Goal: Task Accomplishment & Management: Manage account settings

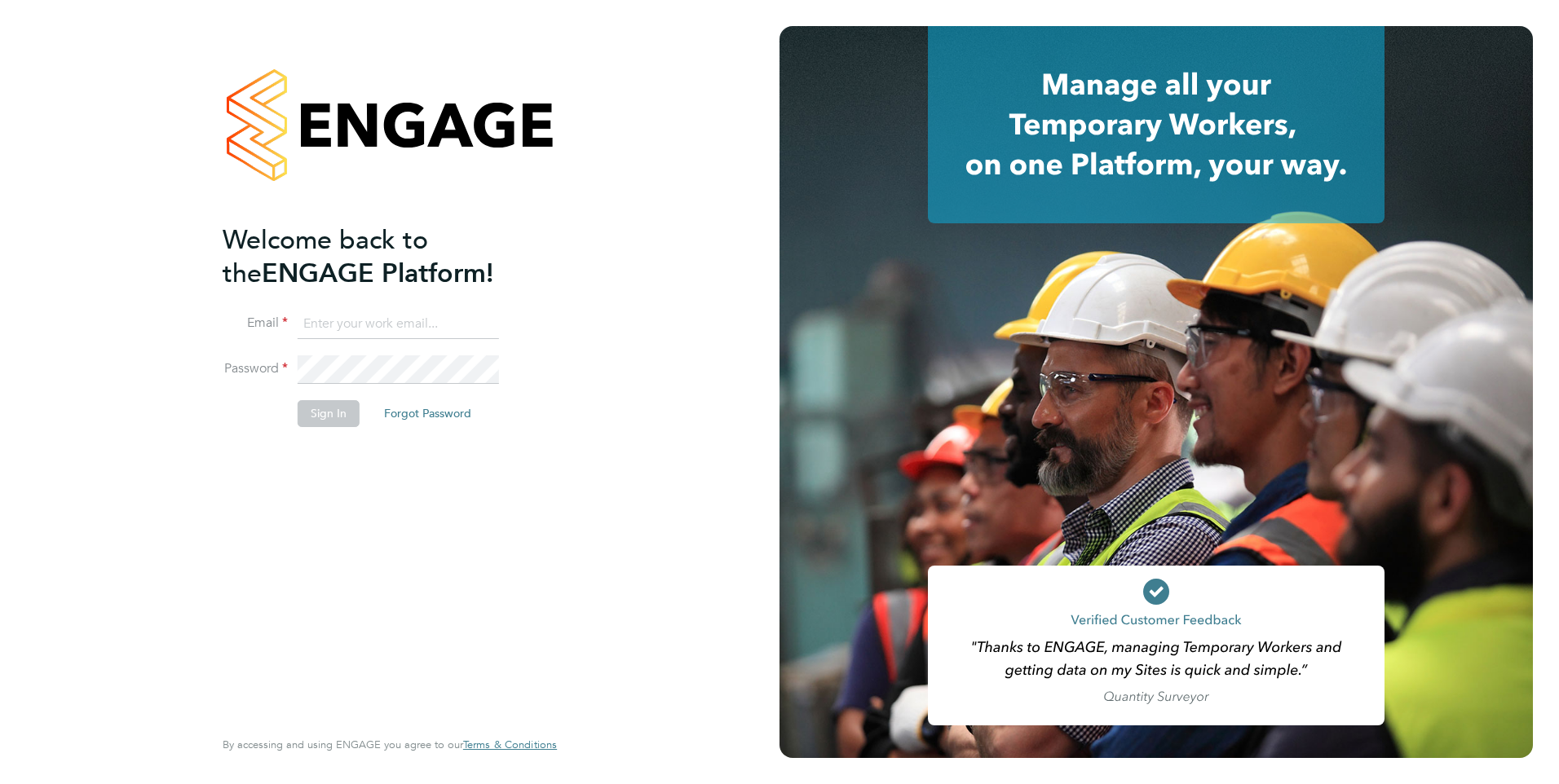
click at [374, 325] on input at bounding box center [398, 324] width 201 height 30
type input "jack.joyce@brightonandhovealbion.com"
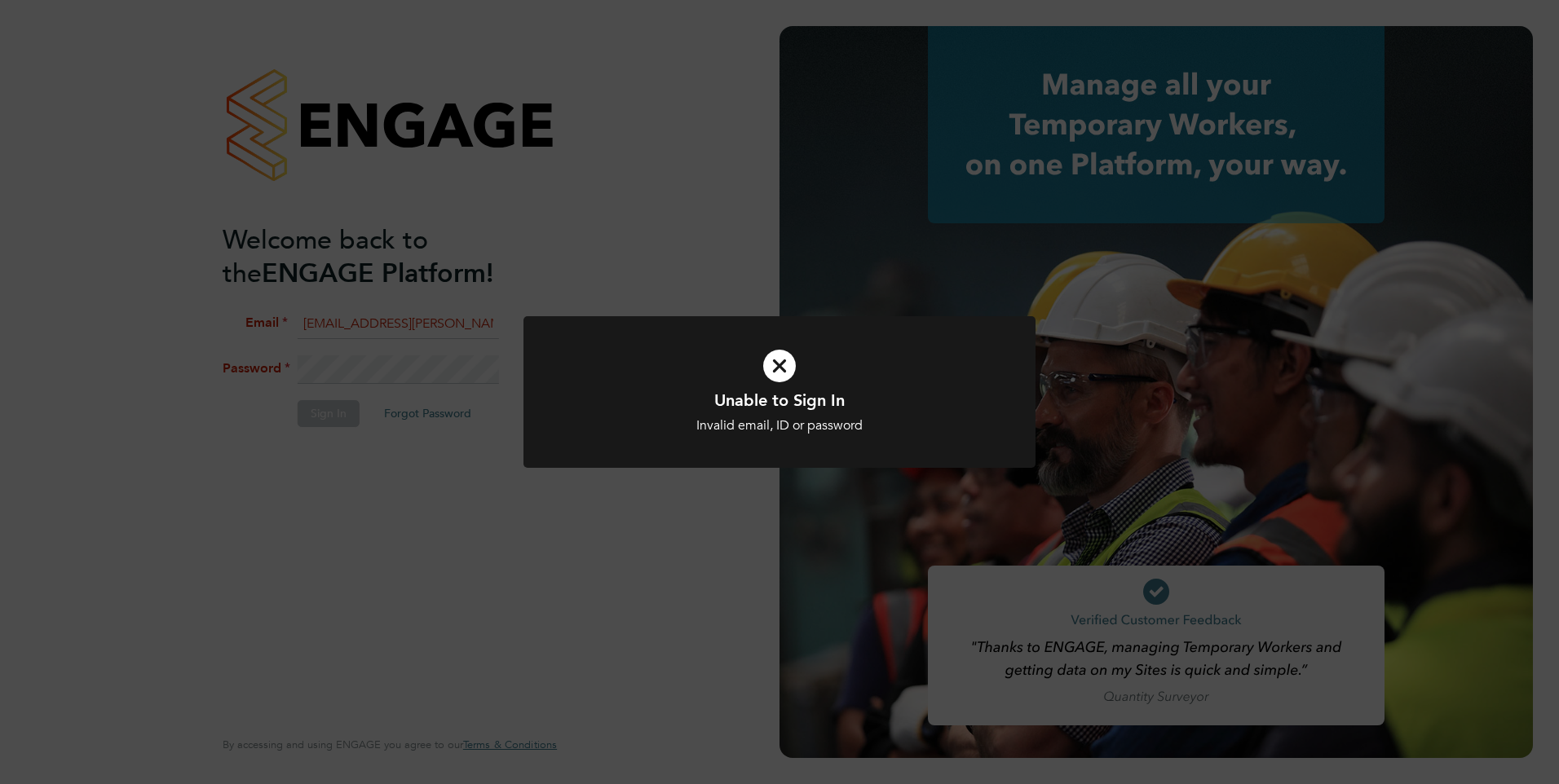
drag, startPoint x: 797, startPoint y: 377, endPoint x: 679, endPoint y: 364, distance: 118.7
click at [795, 377] on icon at bounding box center [779, 365] width 424 height 64
drag, startPoint x: 770, startPoint y: 349, endPoint x: 777, endPoint y: 362, distance: 14.8
click at [771, 349] on icon at bounding box center [779, 365] width 424 height 64
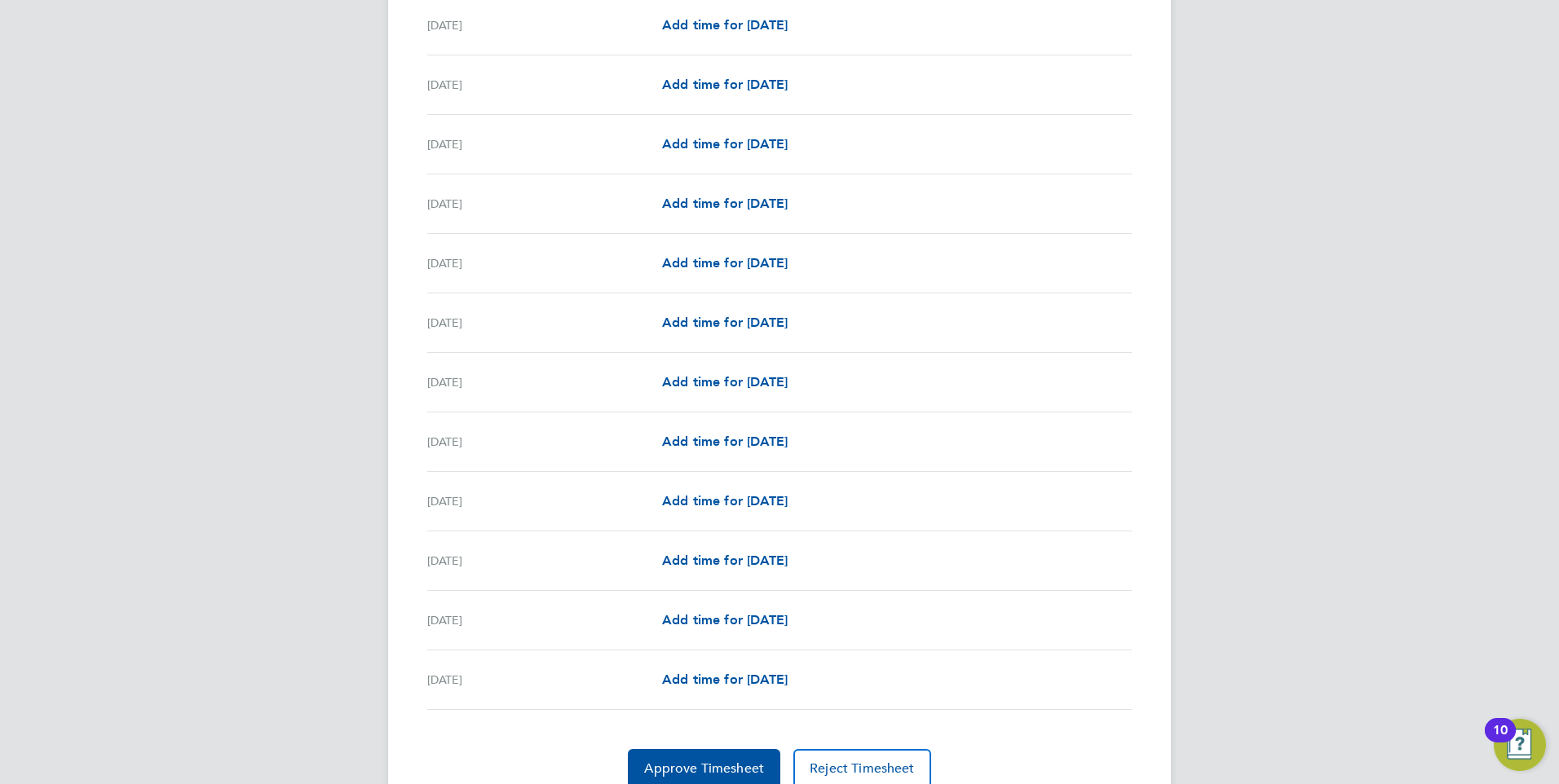
scroll to position [1697, 0]
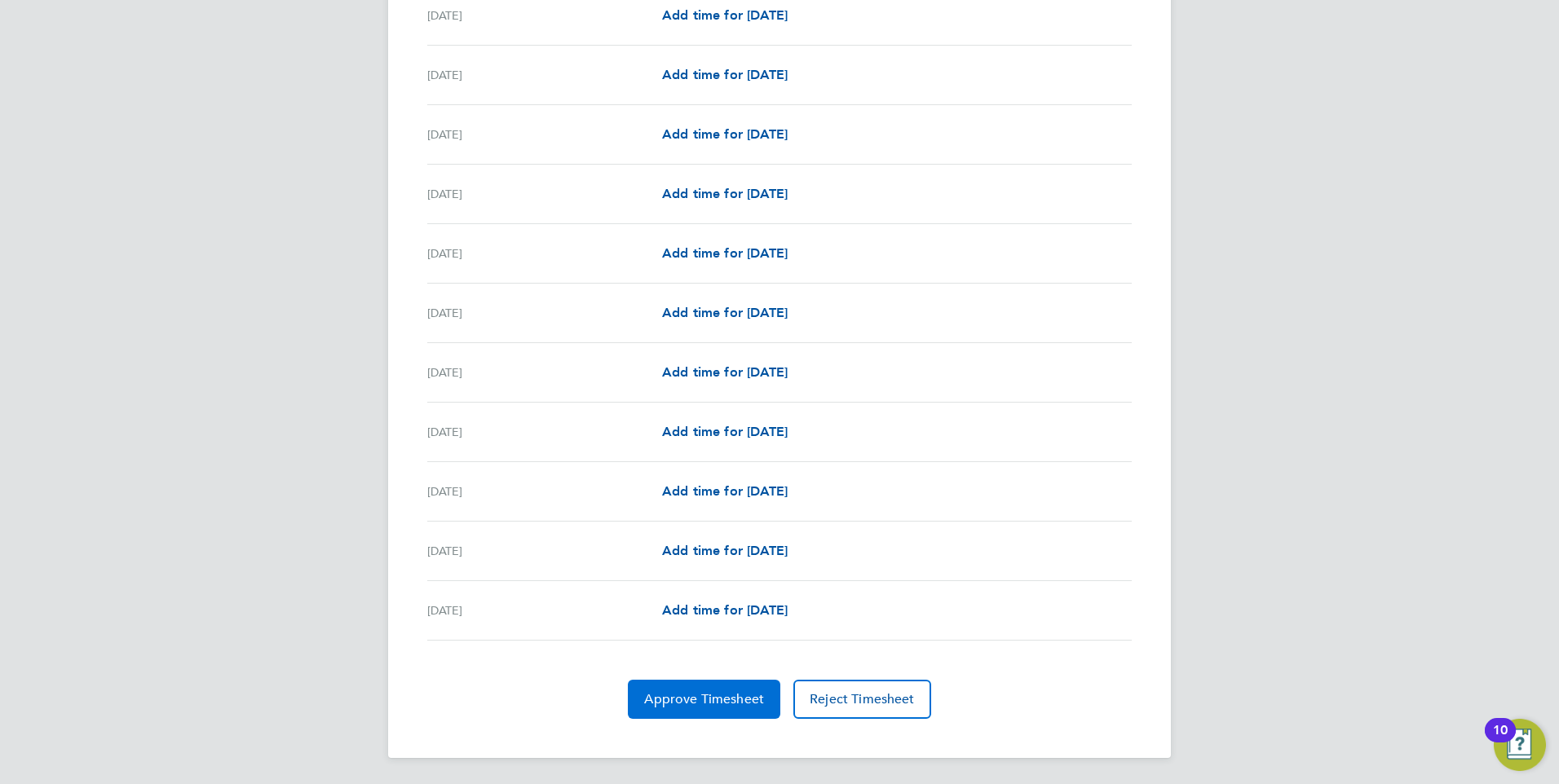
click at [676, 707] on span "Approve Timesheet" at bounding box center [703, 699] width 120 height 16
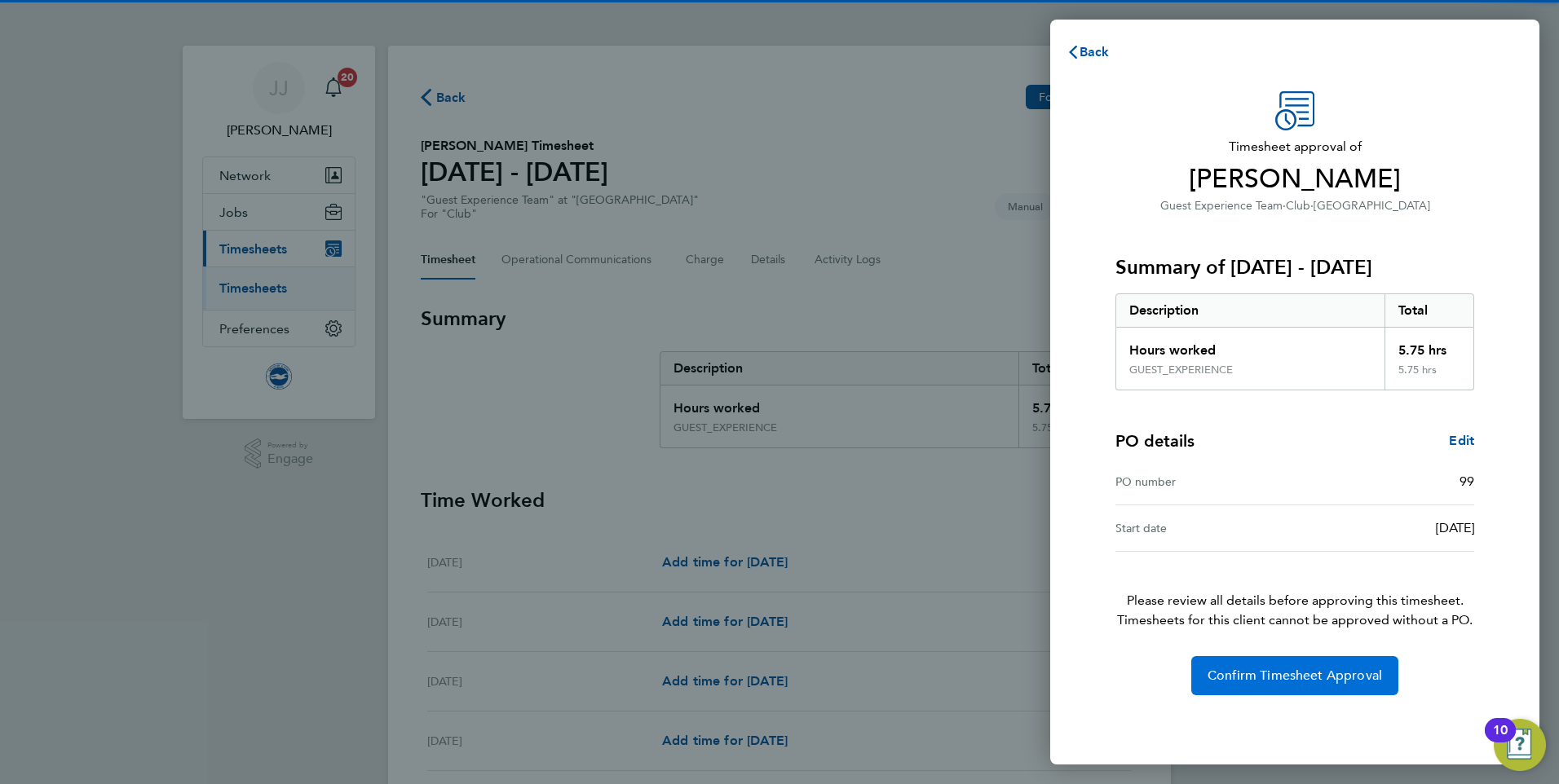
click at [1241, 686] on button "Confirm Timesheet Approval" at bounding box center [1295, 675] width 207 height 39
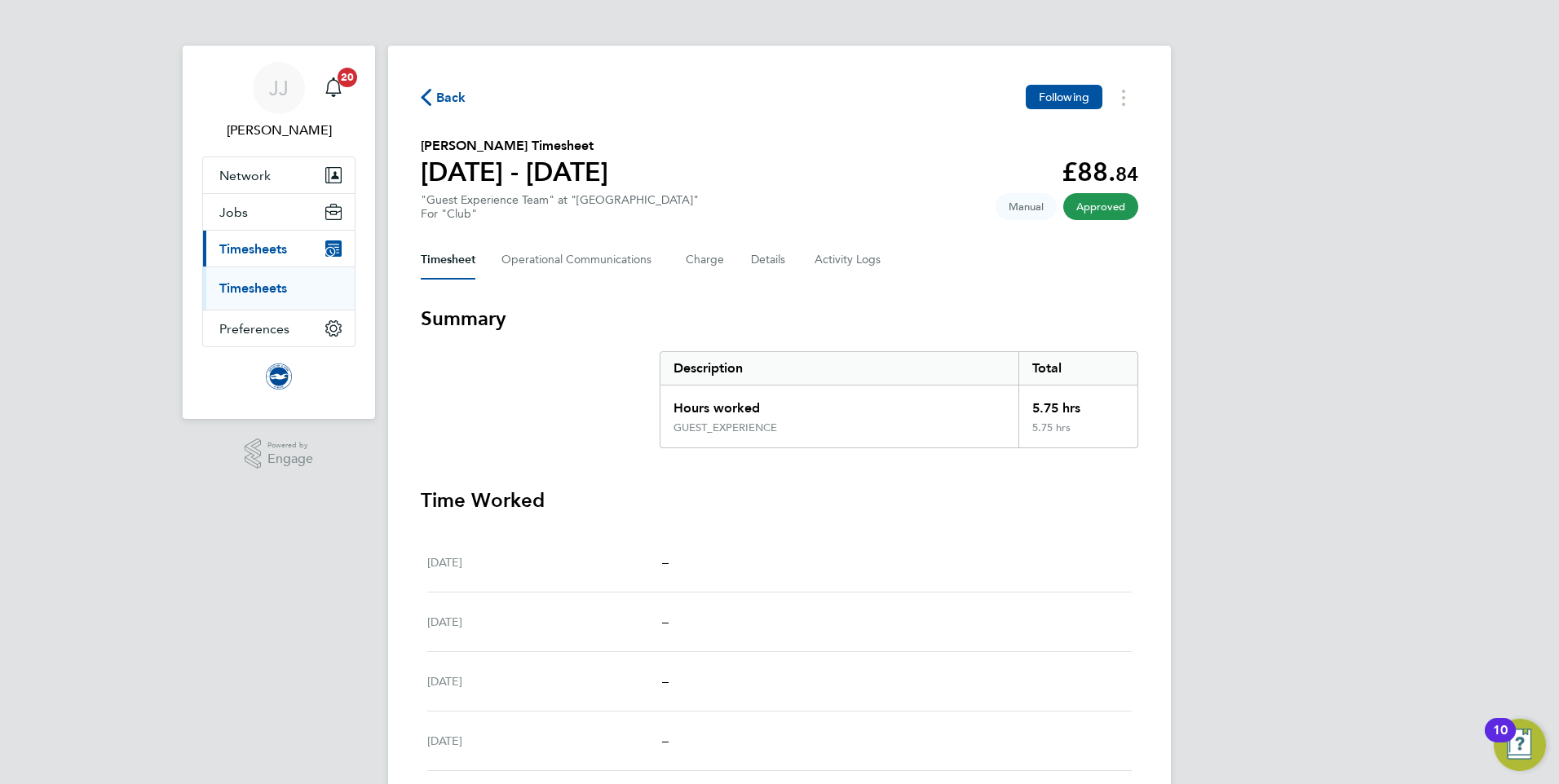
click at [454, 93] on span "Back" at bounding box center [451, 98] width 31 height 20
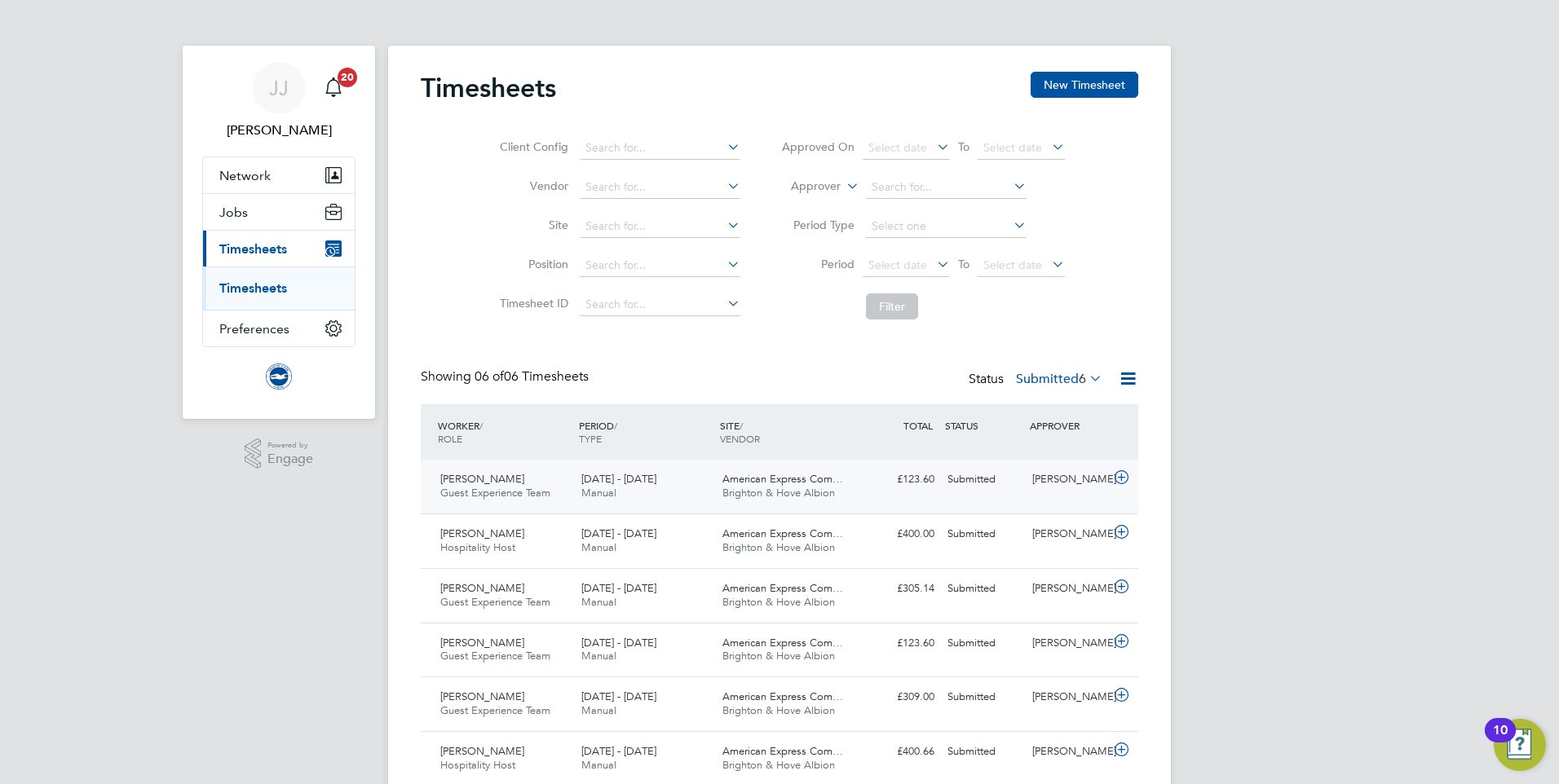
click at [557, 502] on div "Elise Burt Guest Experience Team 1 - 30 Sep 2025" at bounding box center [505, 487] width 141 height 41
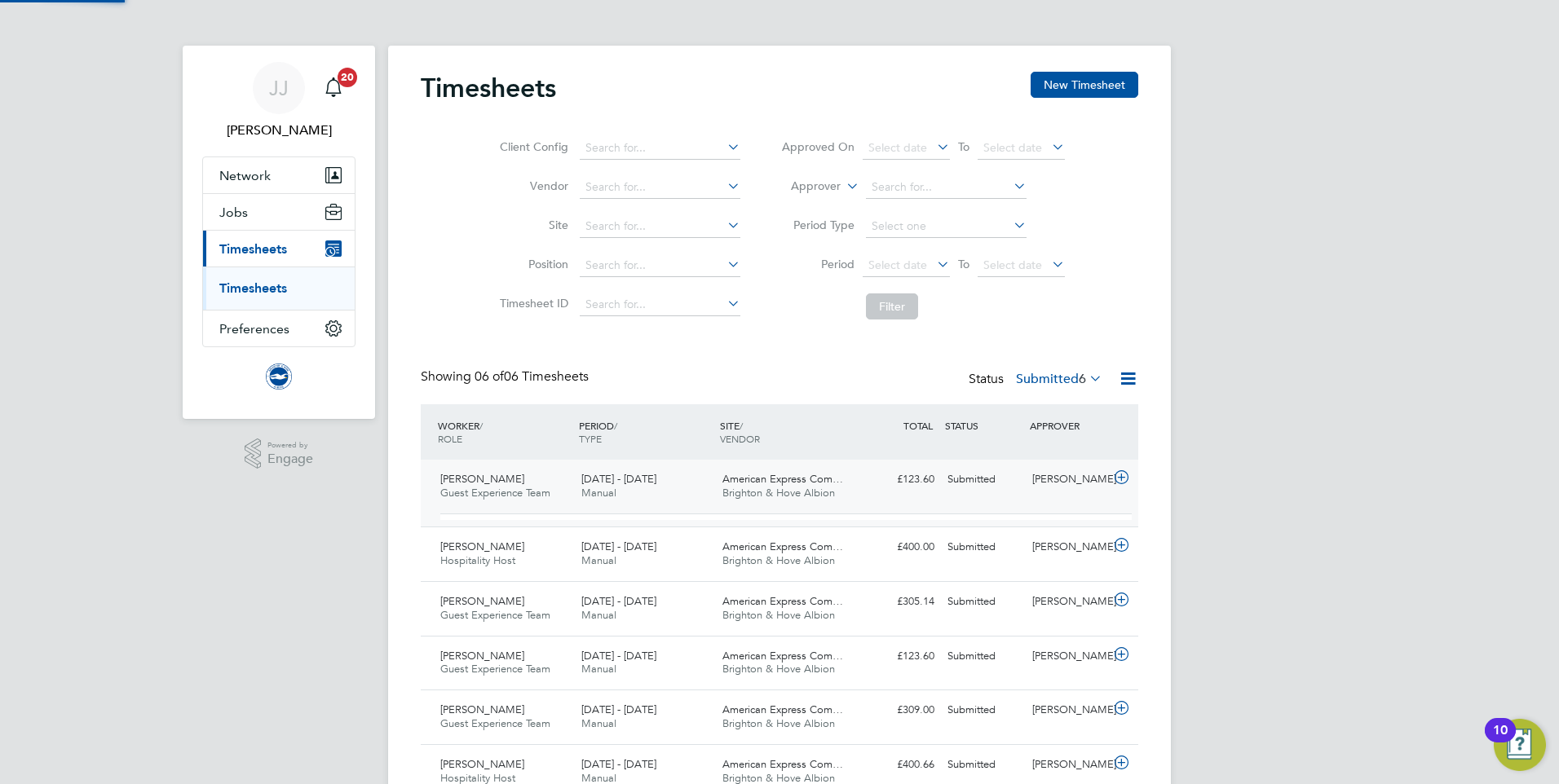
scroll to position [8, 8]
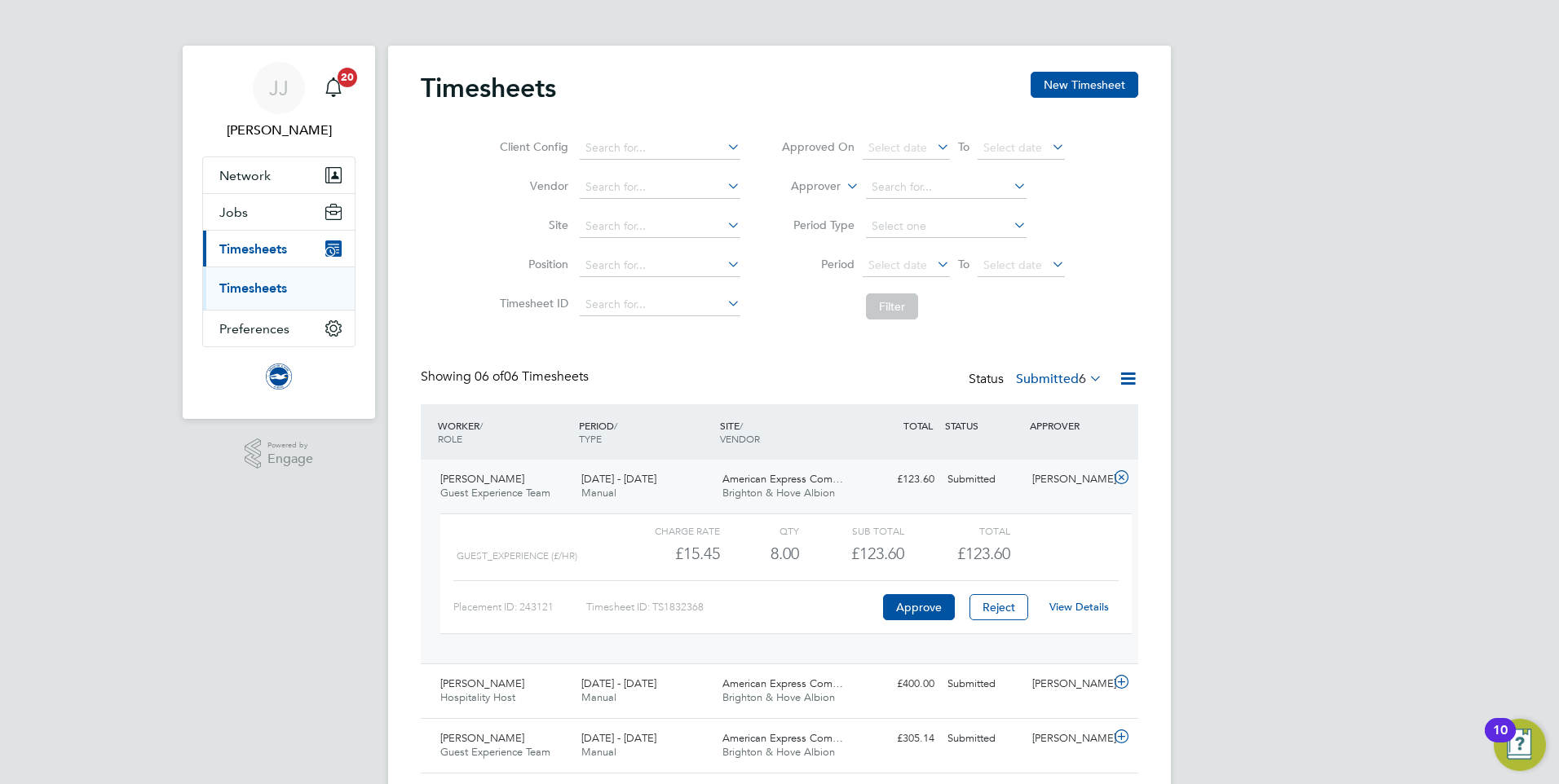
click at [1072, 601] on link "View Details" at bounding box center [1079, 606] width 59 height 14
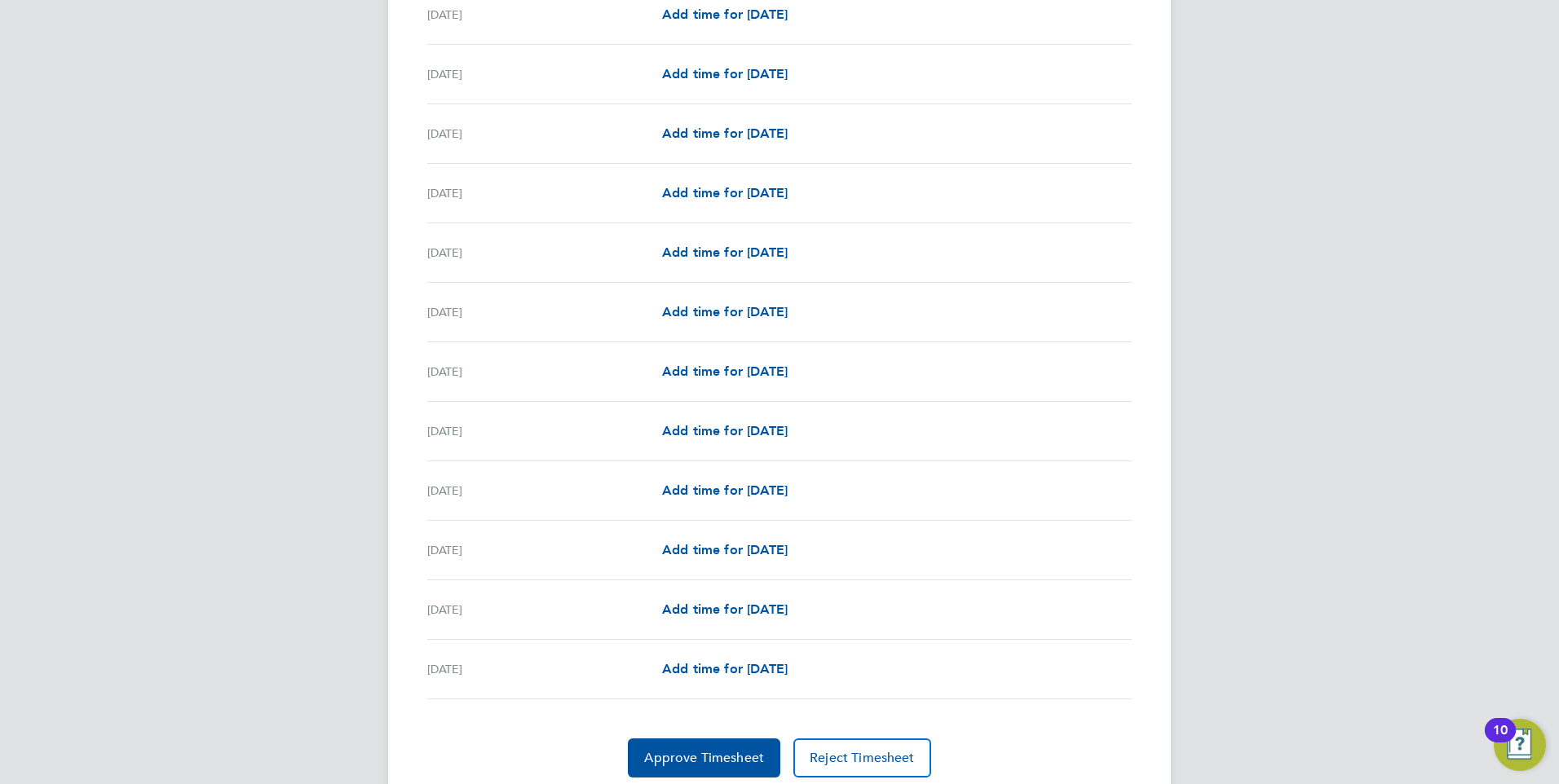
scroll to position [1697, 0]
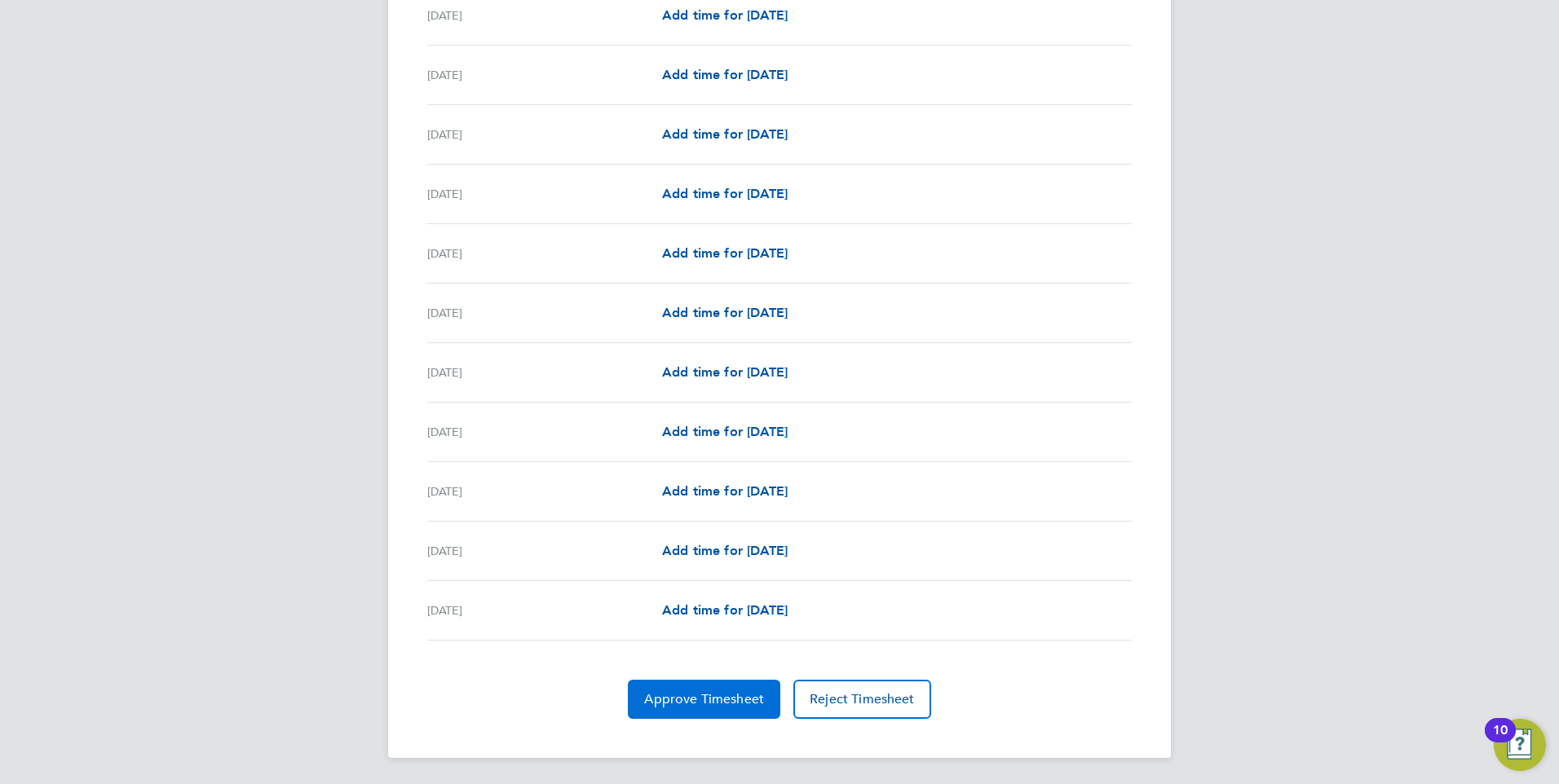
click at [656, 686] on button "Approve Timesheet" at bounding box center [703, 699] width 152 height 39
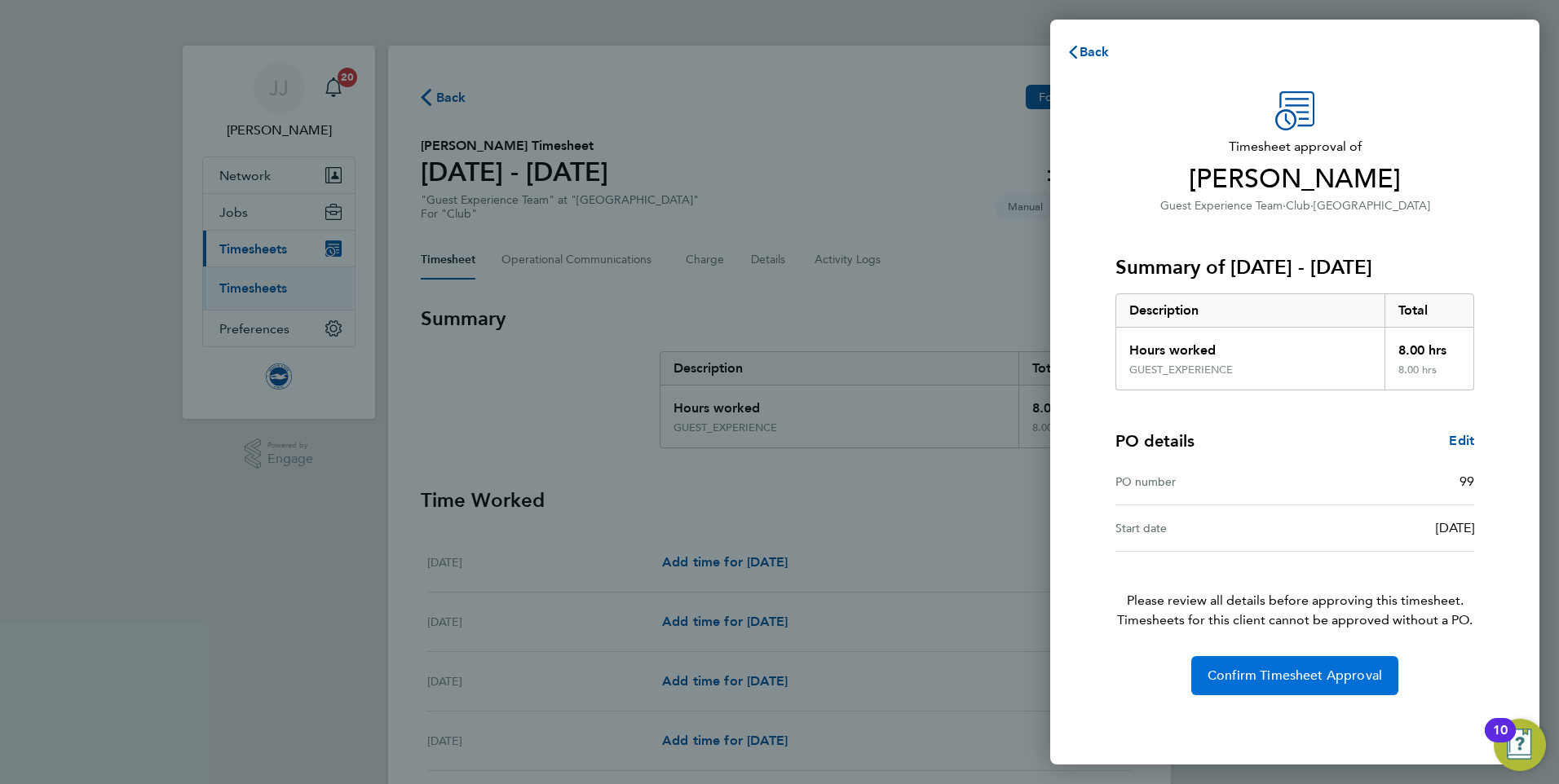
click at [1261, 687] on button "Confirm Timesheet Approval" at bounding box center [1295, 675] width 207 height 39
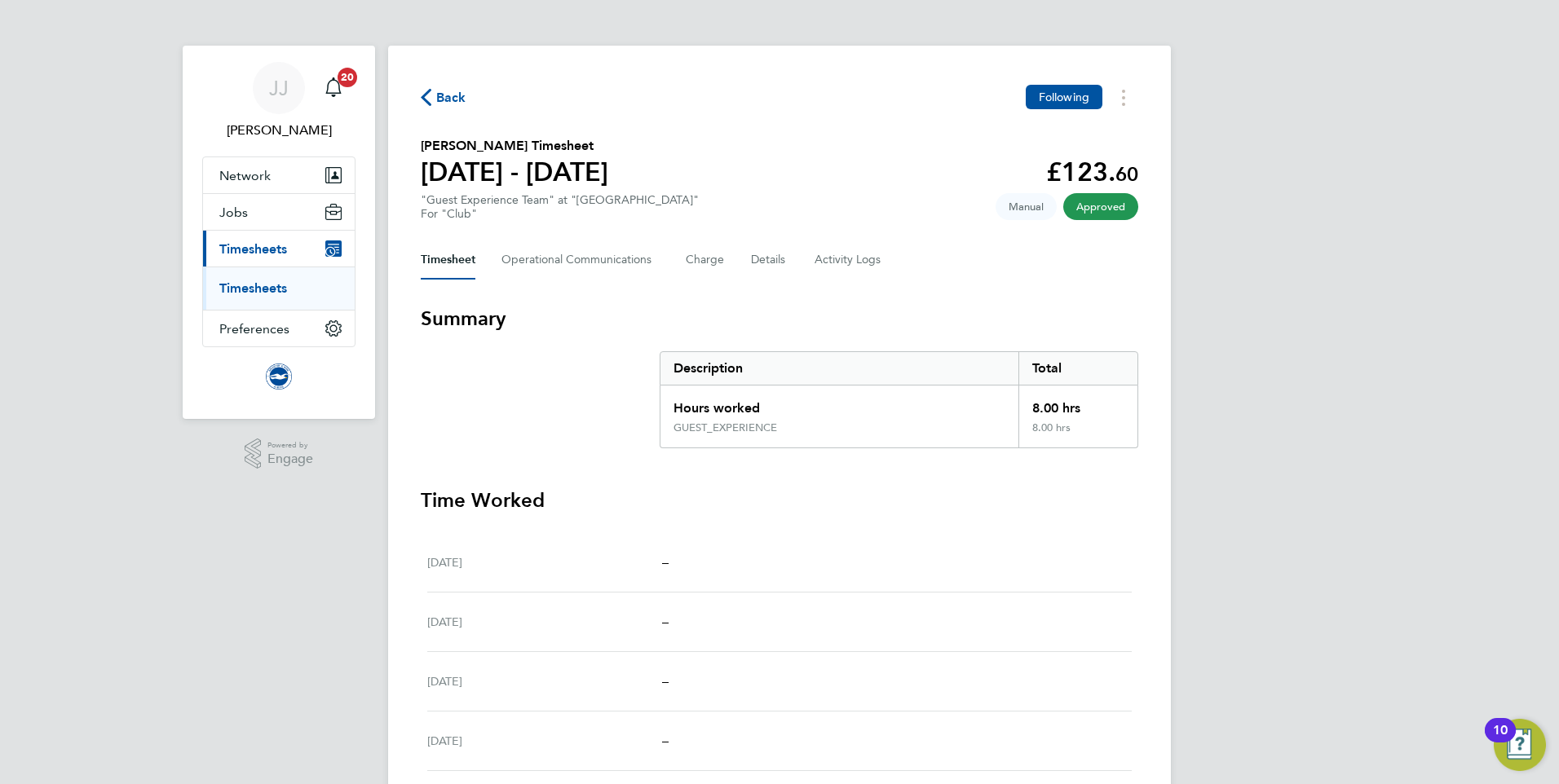
click at [449, 90] on span "Back" at bounding box center [451, 98] width 31 height 20
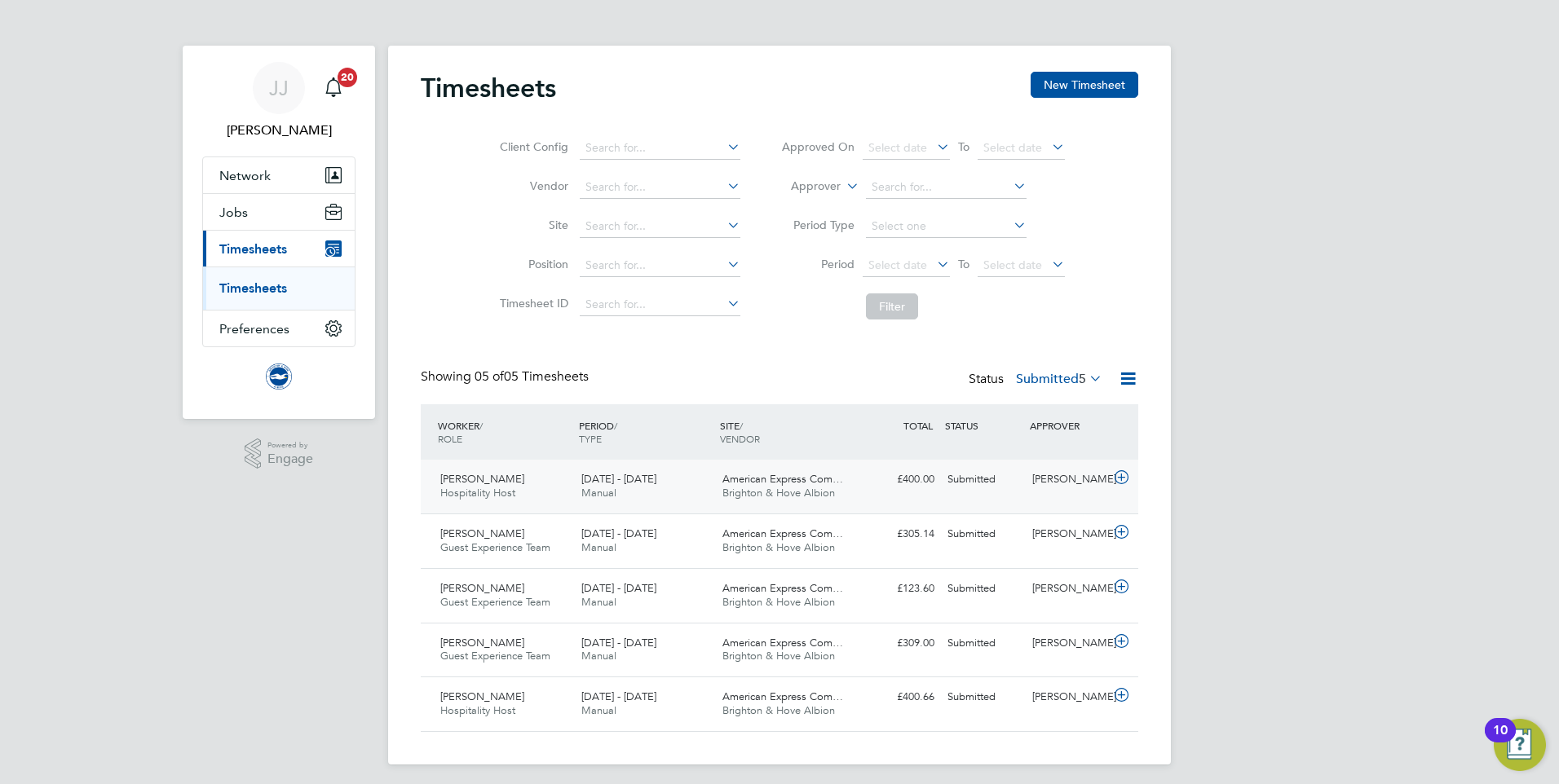
click at [816, 479] on span "American Express Com…" at bounding box center [782, 479] width 121 height 14
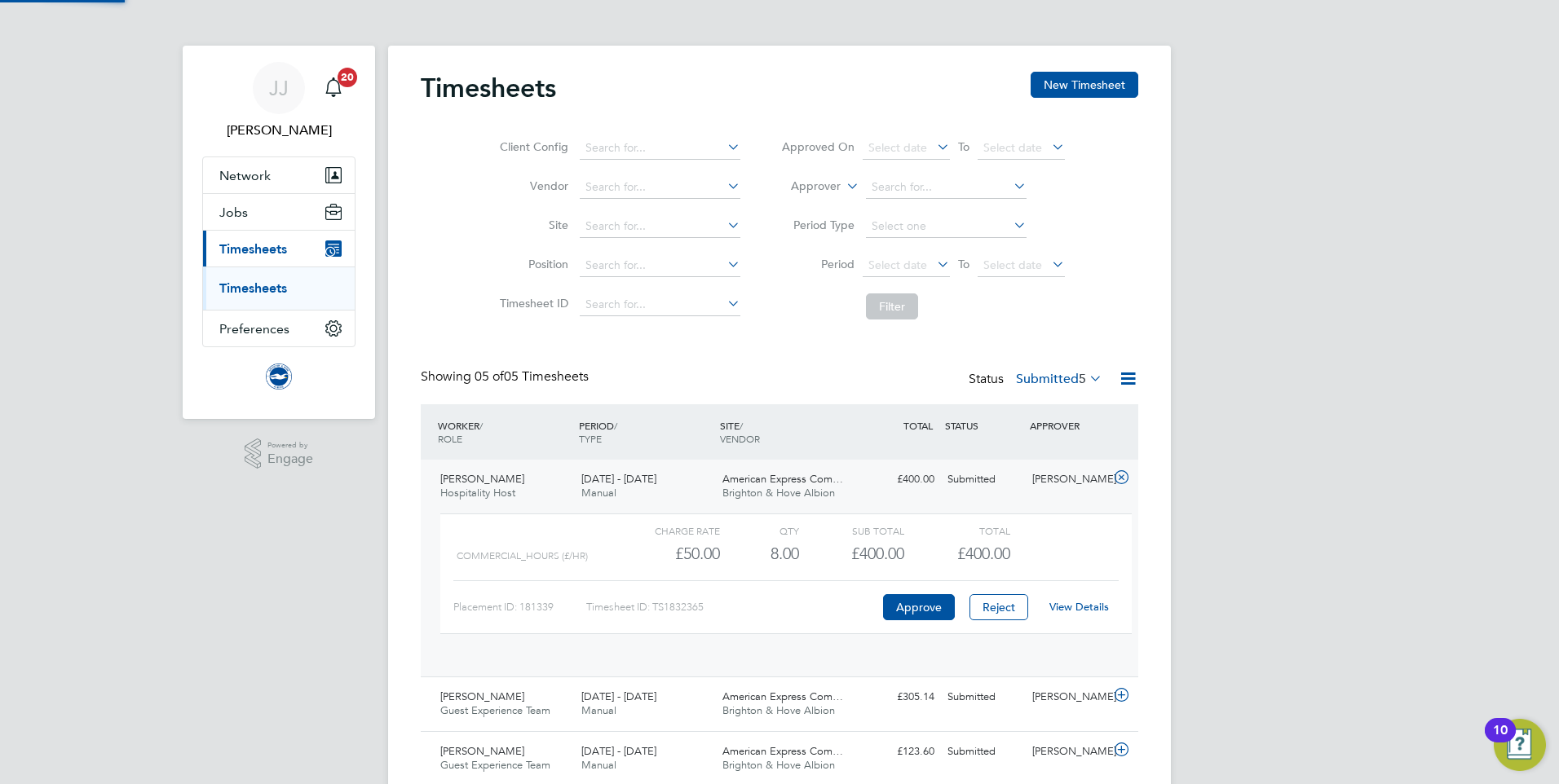
scroll to position [28, 159]
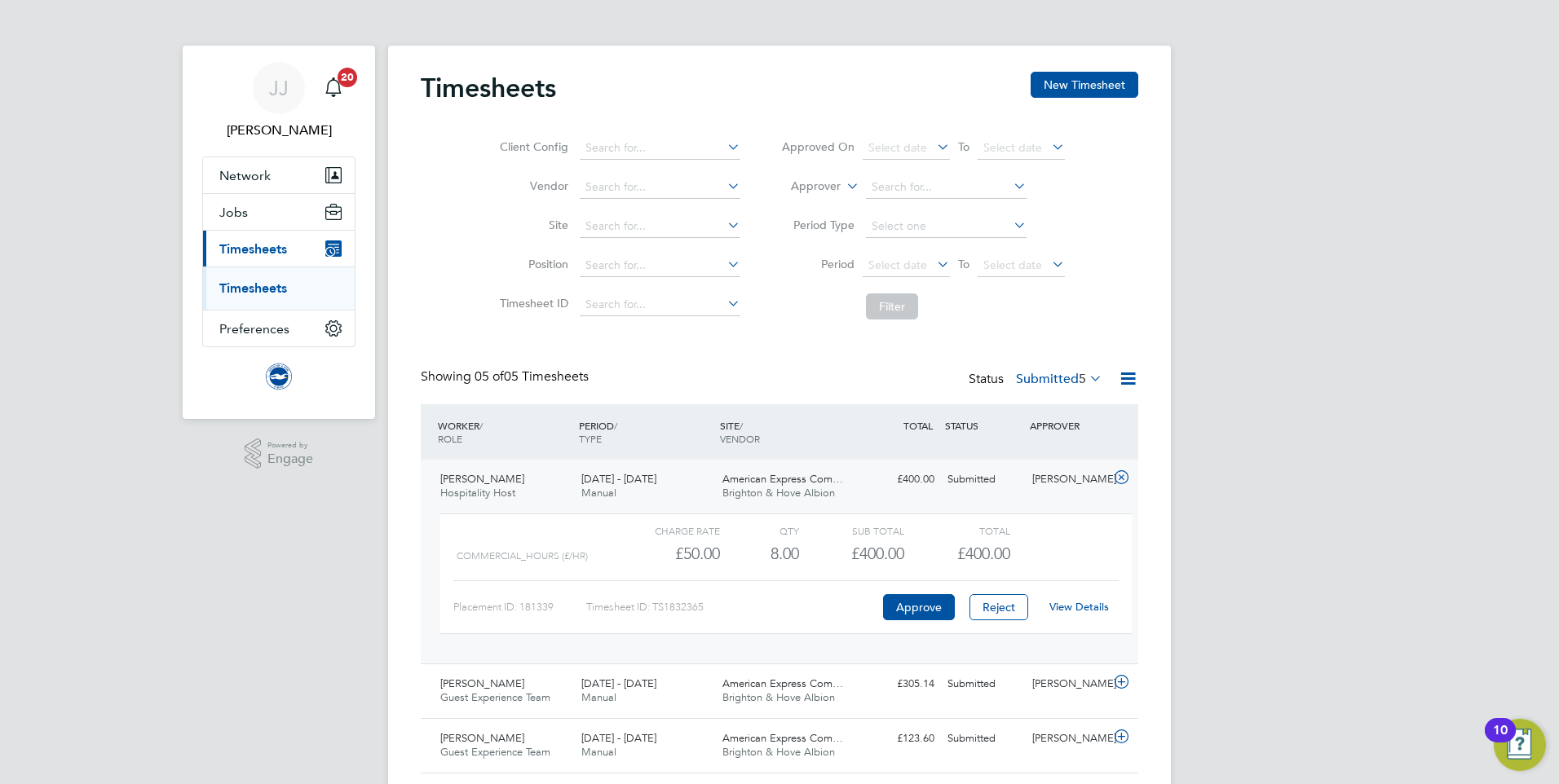
click at [1081, 607] on link "View Details" at bounding box center [1079, 606] width 59 height 14
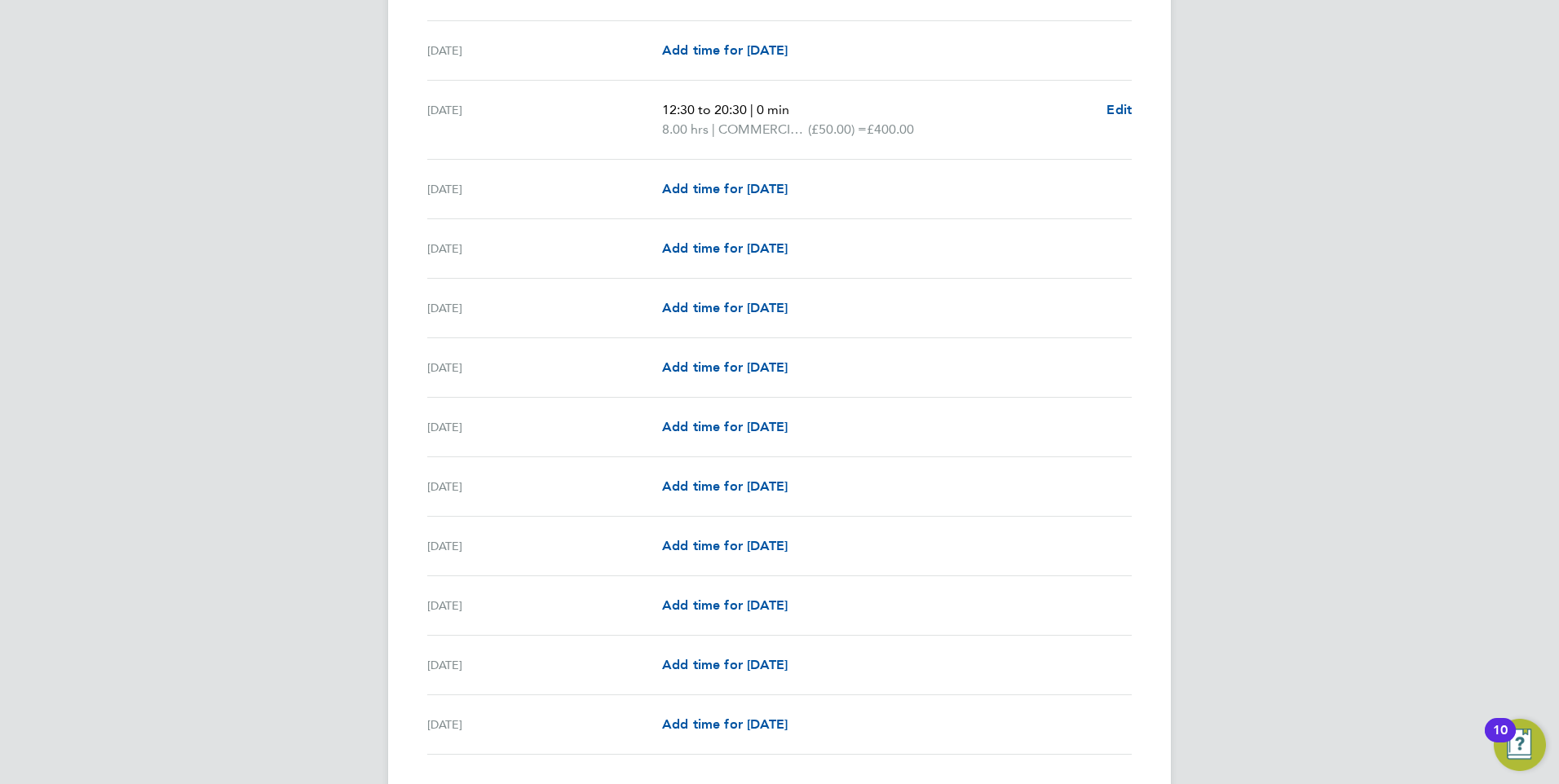
scroll to position [1697, 0]
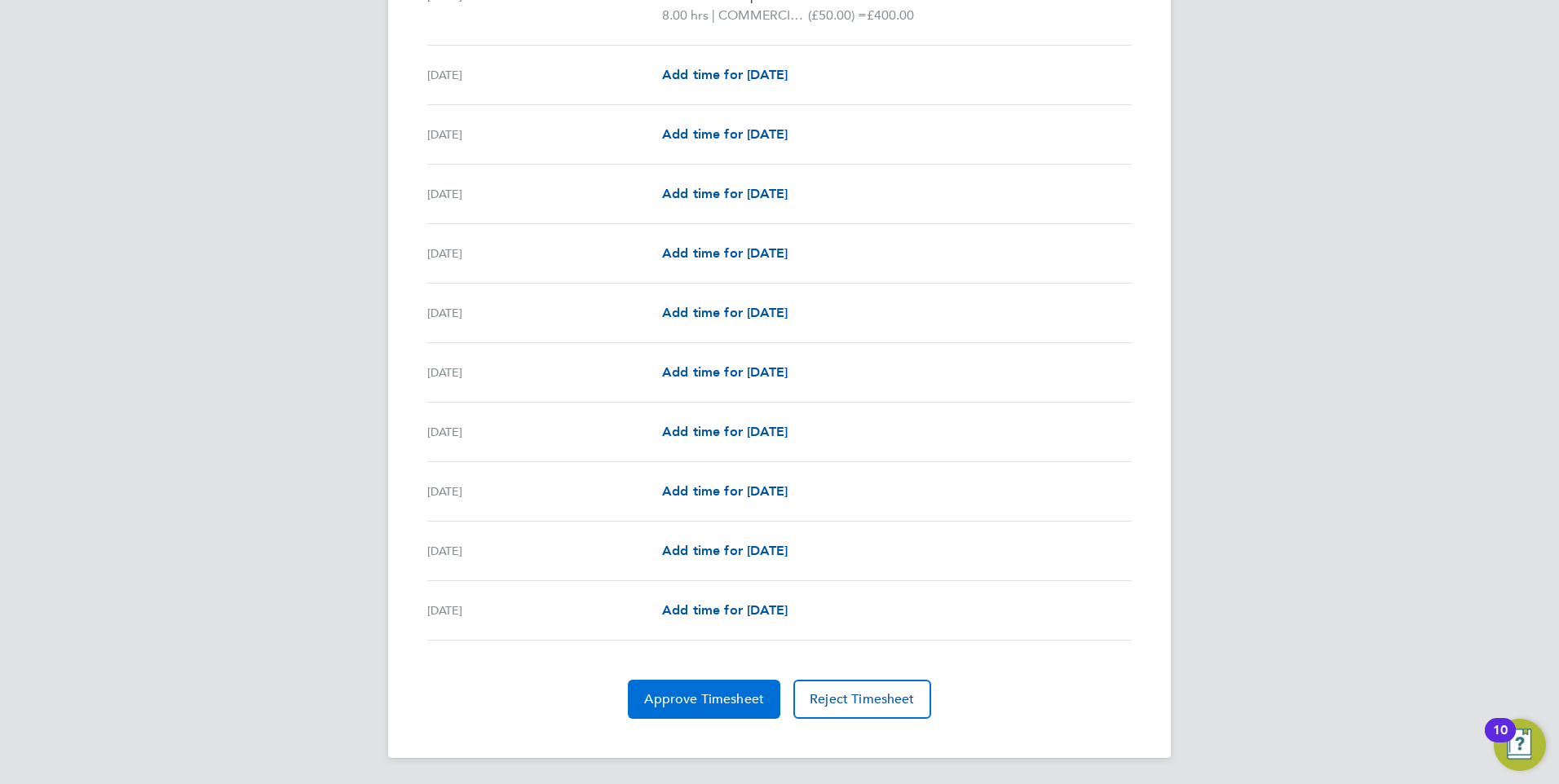
click at [715, 697] on span "Approve Timesheet" at bounding box center [703, 699] width 120 height 16
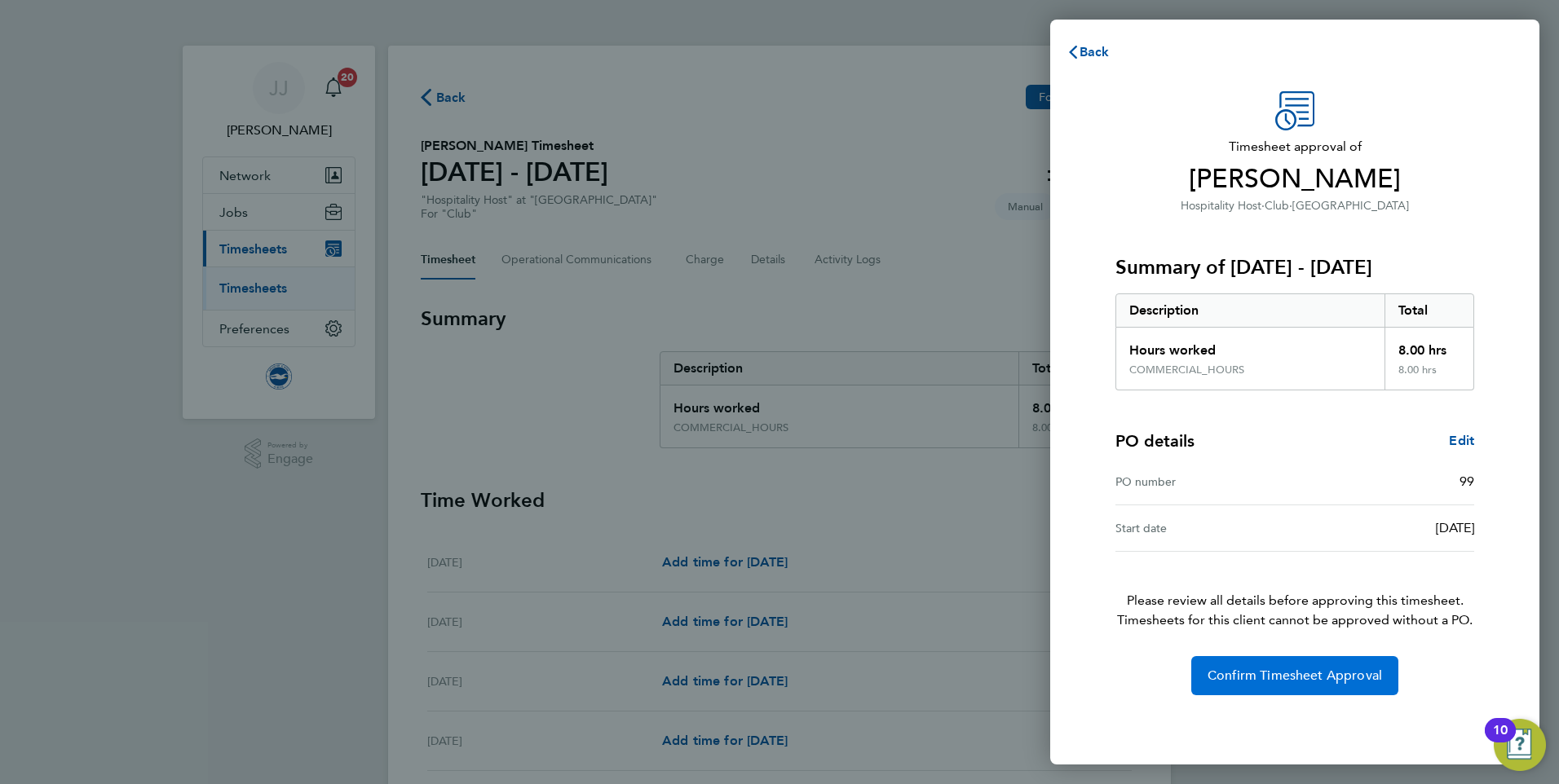
click at [1255, 676] on span "Confirm Timesheet Approval" at bounding box center [1294, 675] width 174 height 16
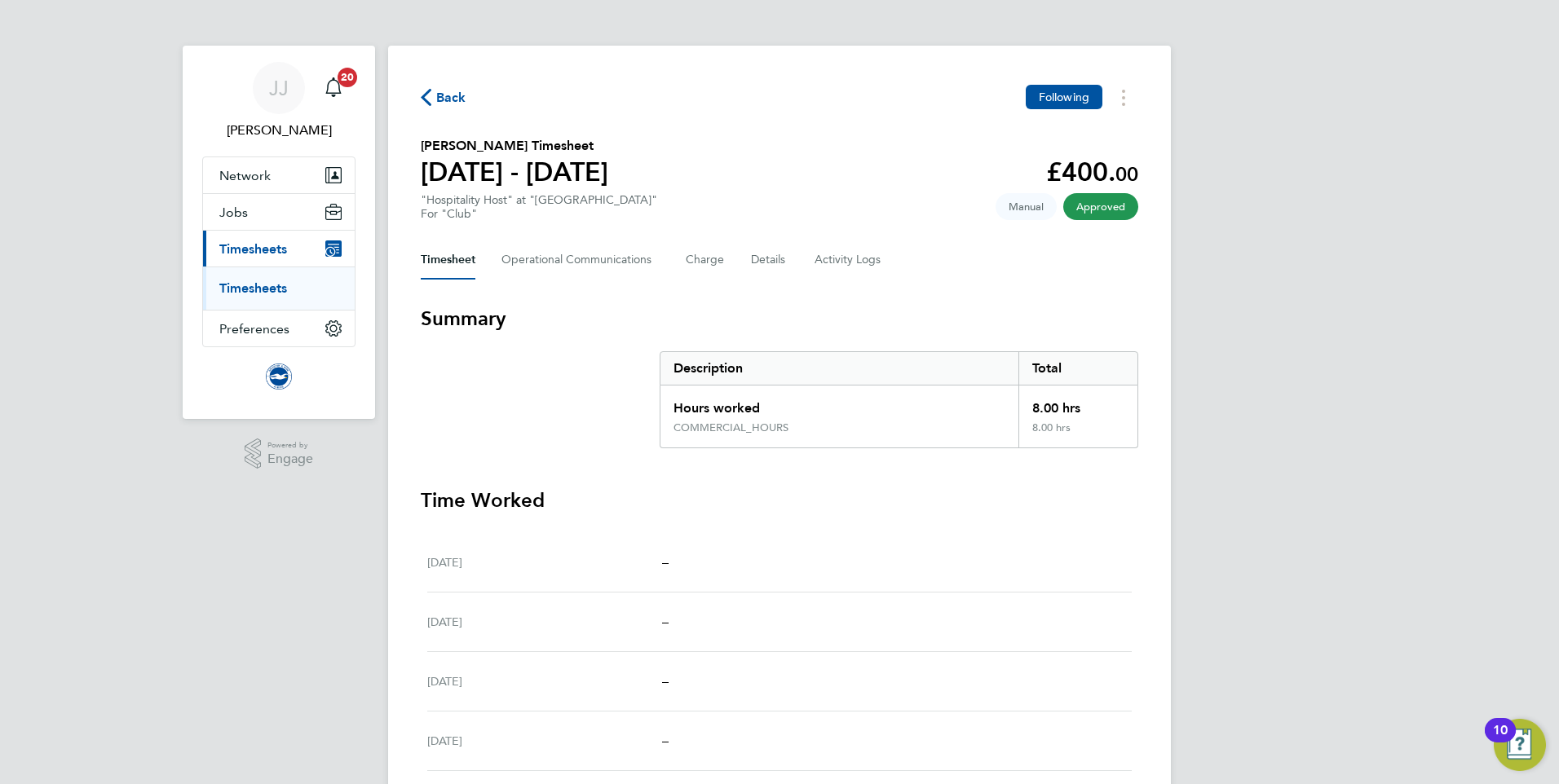
click at [442, 96] on span "Back" at bounding box center [451, 98] width 31 height 20
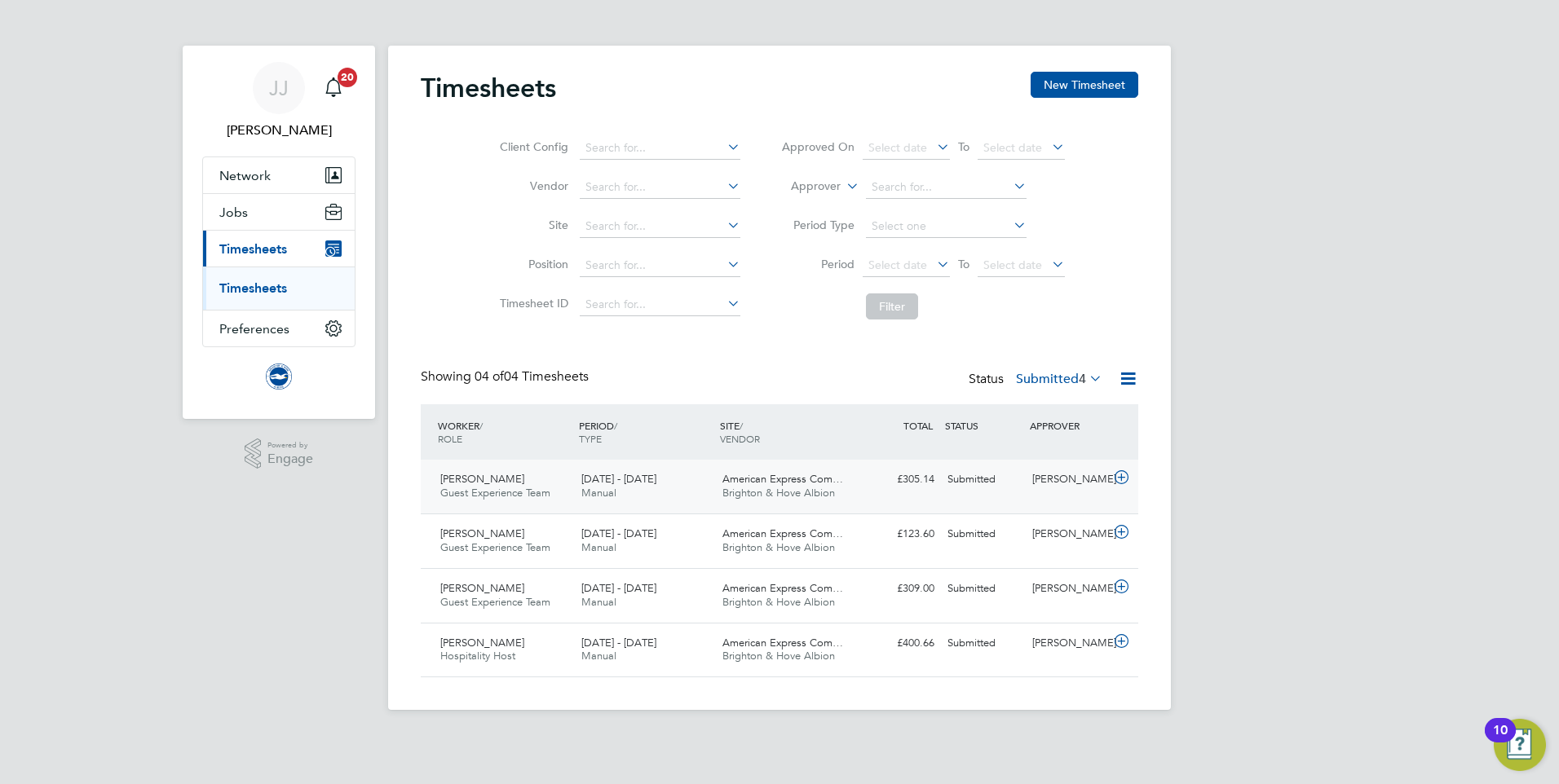
click at [544, 478] on div "Sarah Sheridan Guest Experience Team 1 - 30 Sep 2025" at bounding box center [505, 487] width 141 height 41
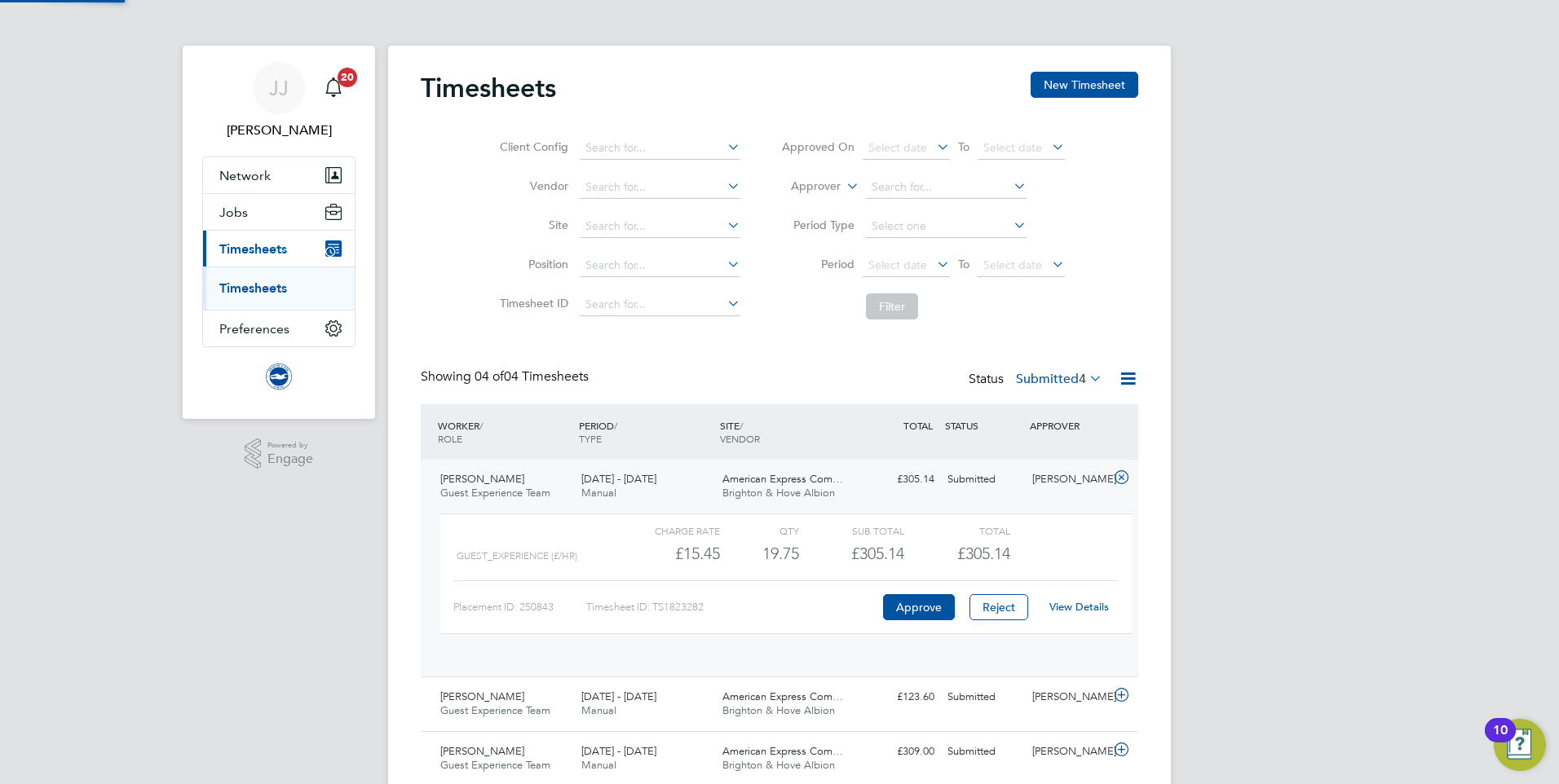
scroll to position [28, 159]
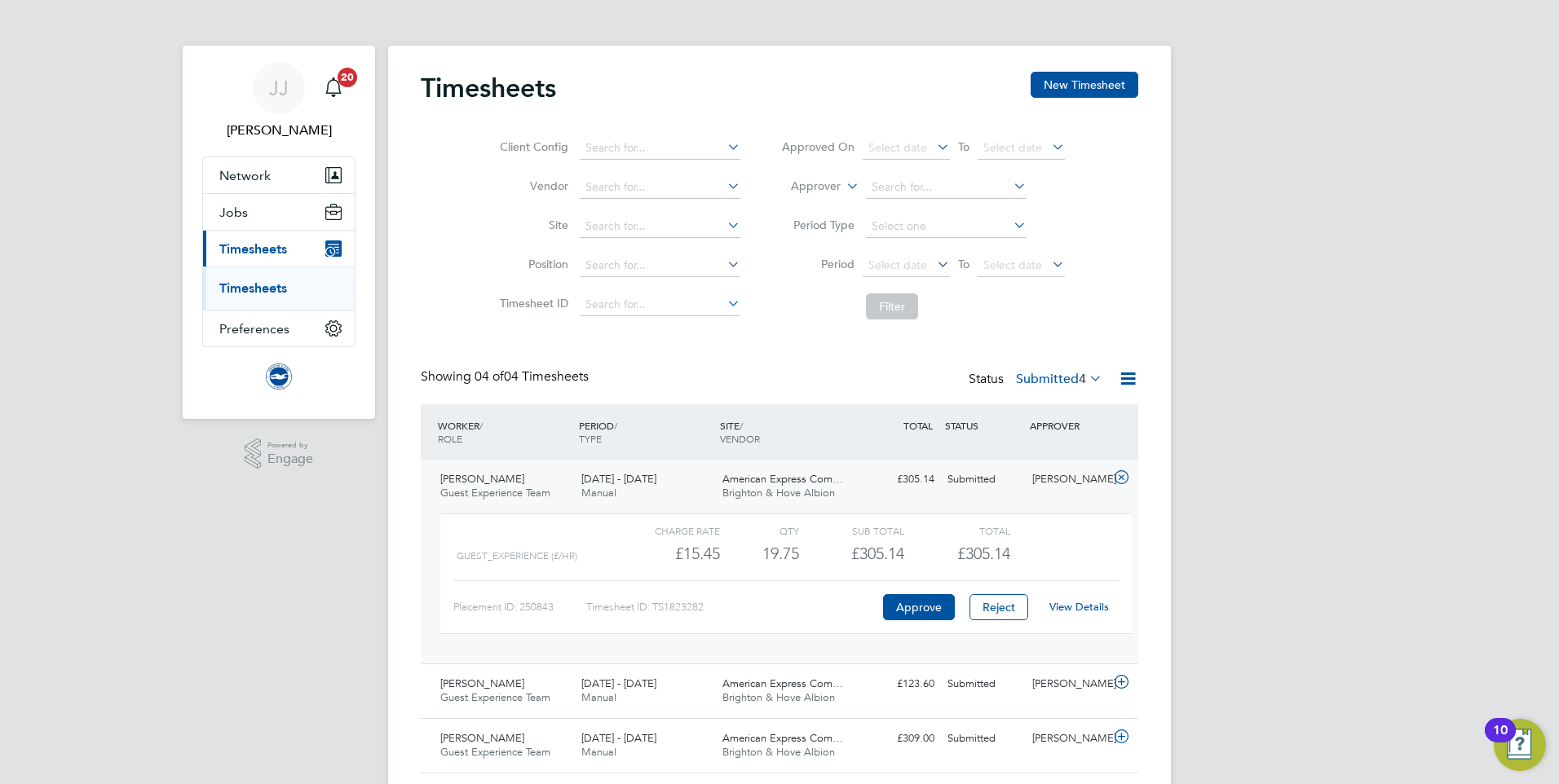
click at [1072, 605] on link "View Details" at bounding box center [1079, 606] width 59 height 14
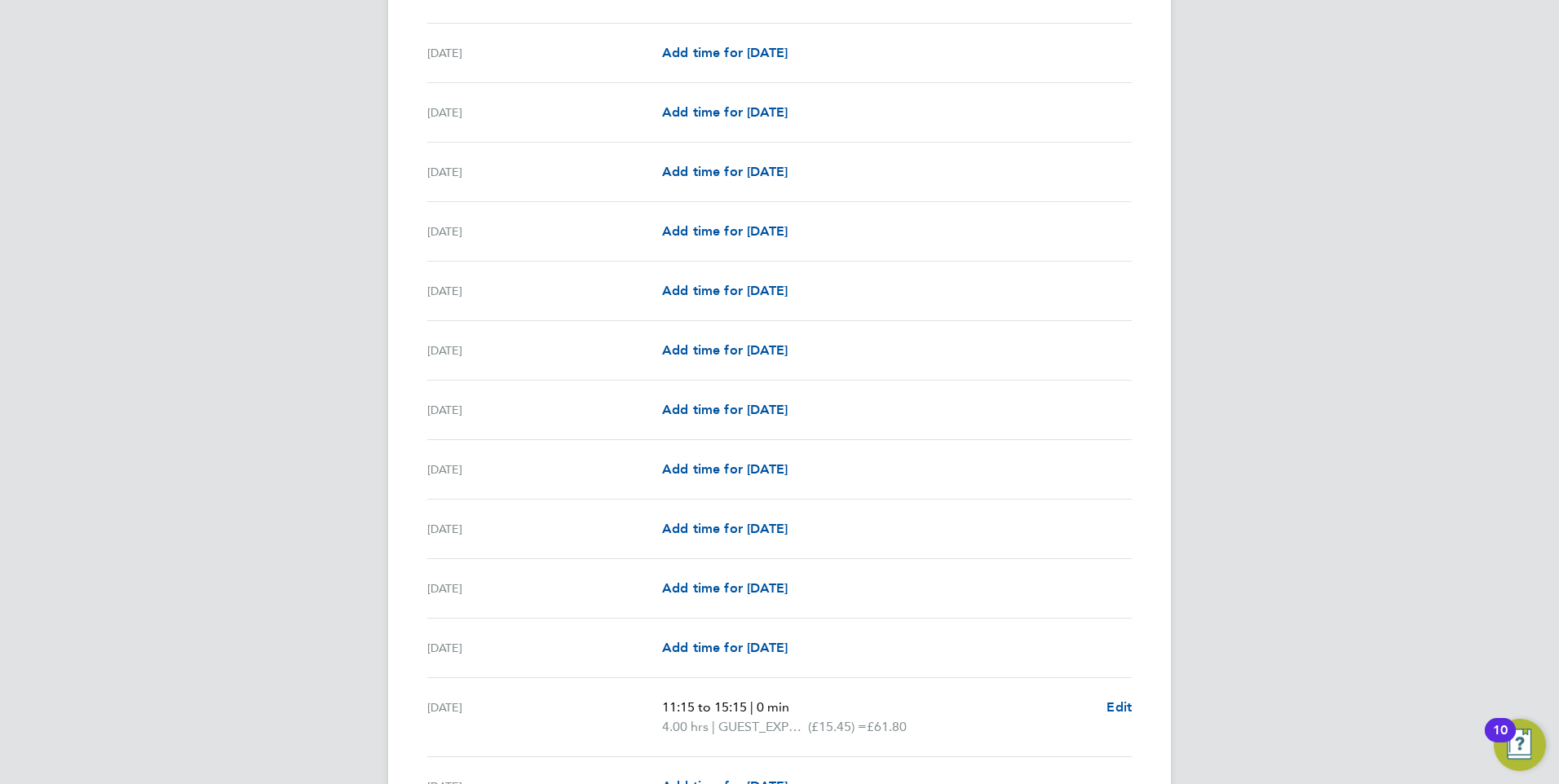
scroll to position [676, 0]
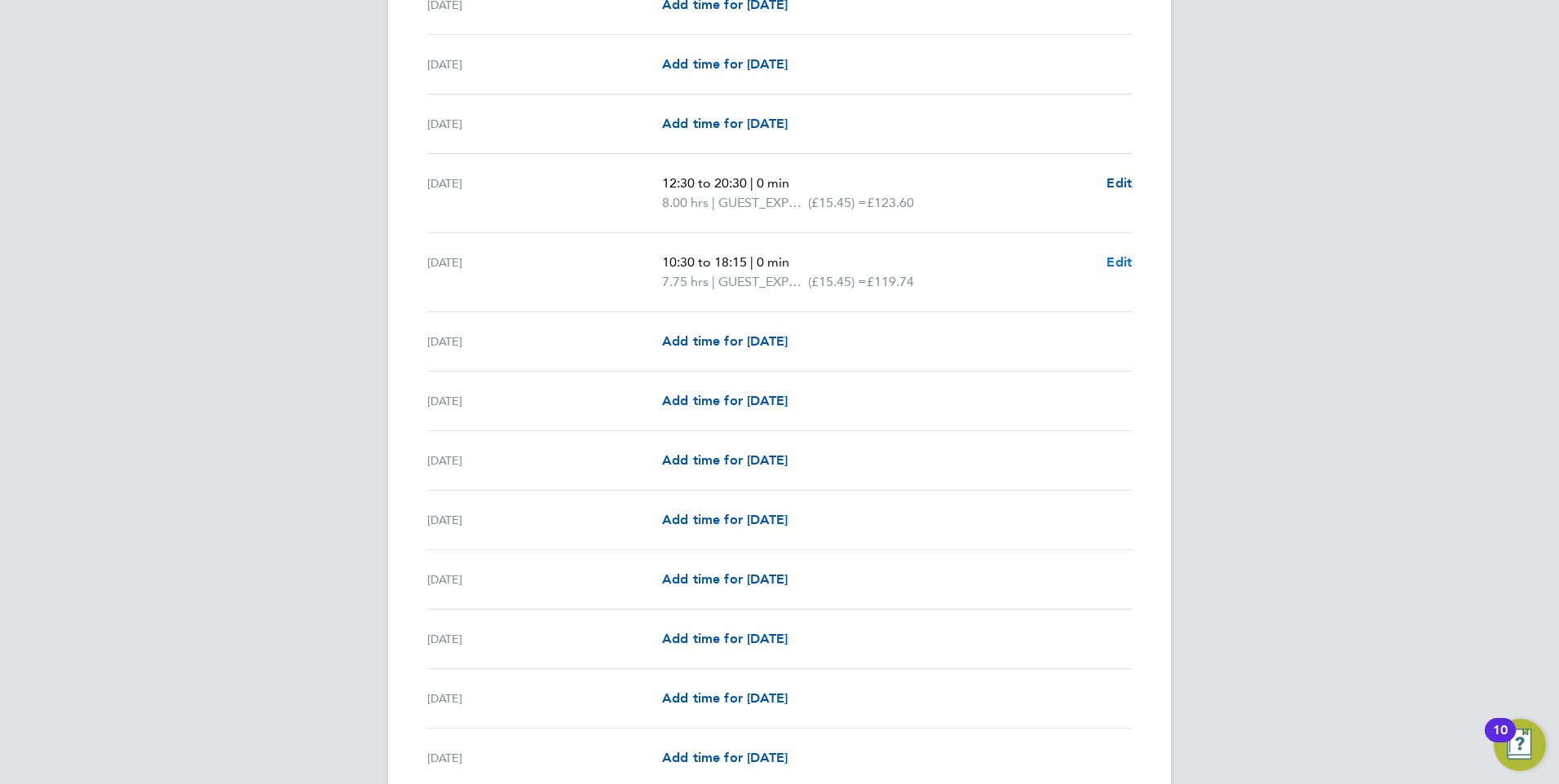
click at [1121, 258] on span "Edit" at bounding box center [1119, 262] width 25 height 15
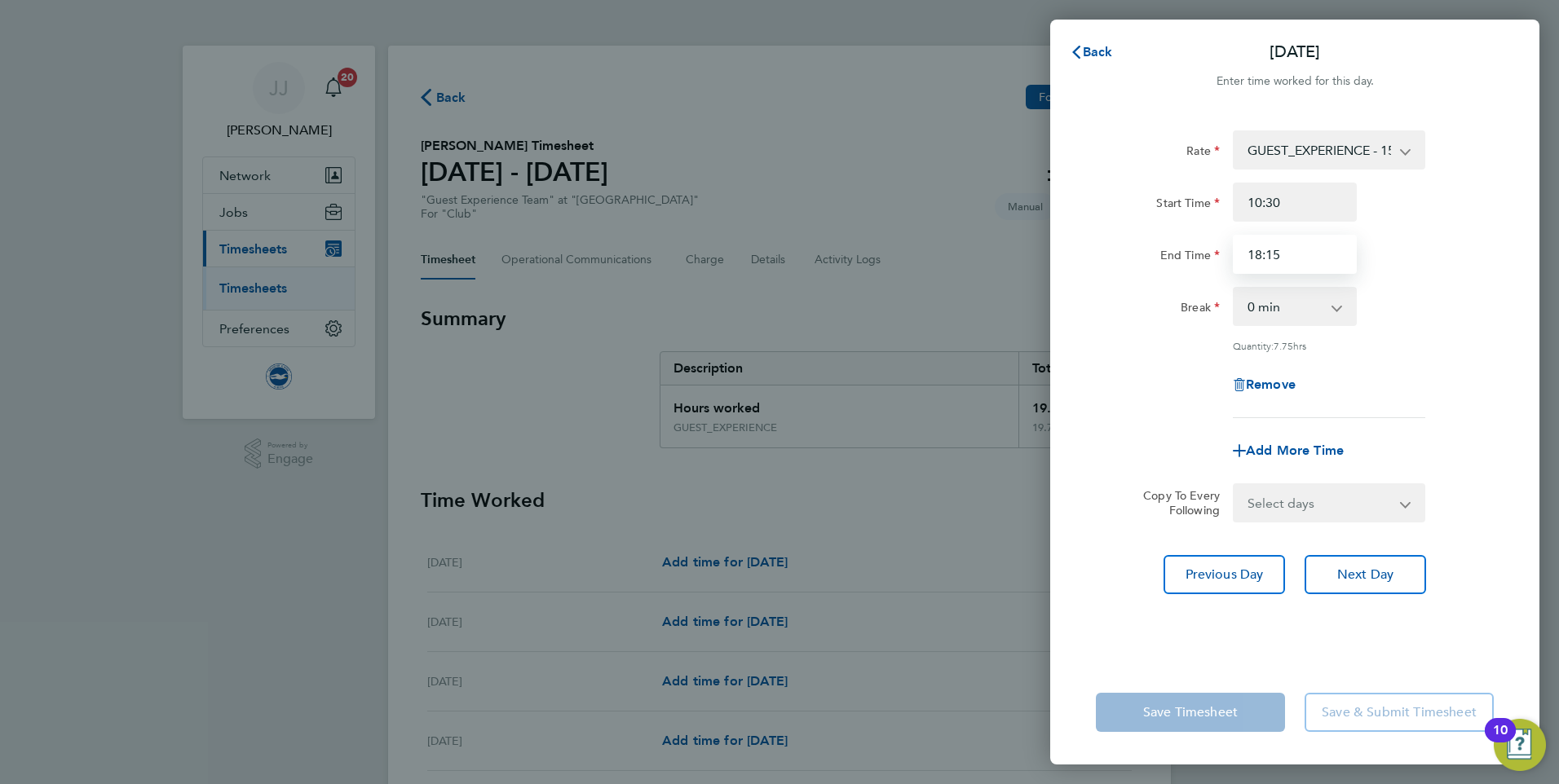
click at [1290, 265] on input "18:15" at bounding box center [1295, 254] width 124 height 39
type input "18:30"
click at [1404, 341] on div "Quantity: 7.75 hrs" at bounding box center [1329, 345] width 192 height 13
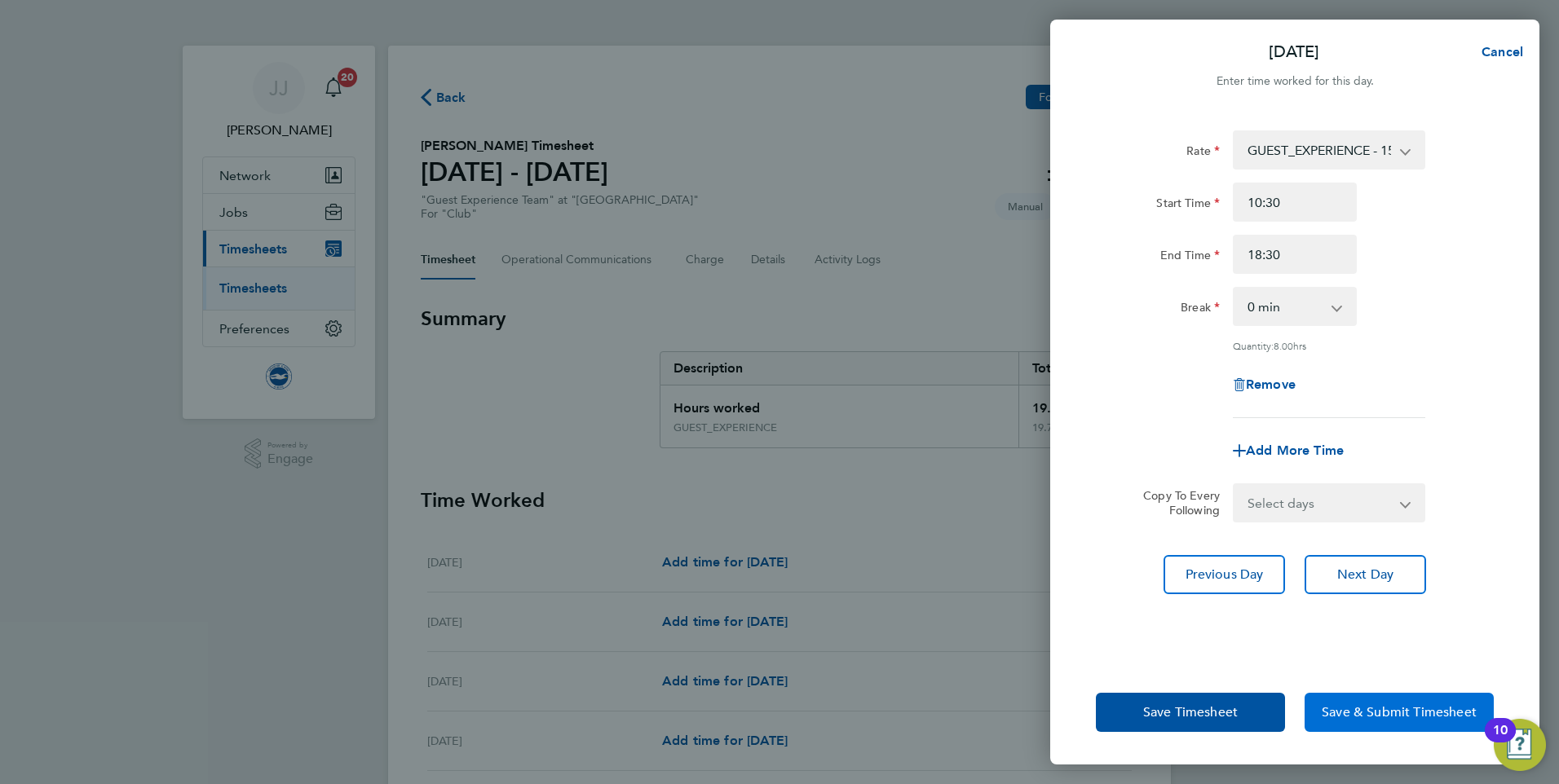
click at [1391, 697] on button "Save & Submit Timesheet" at bounding box center [1398, 713] width 189 height 39
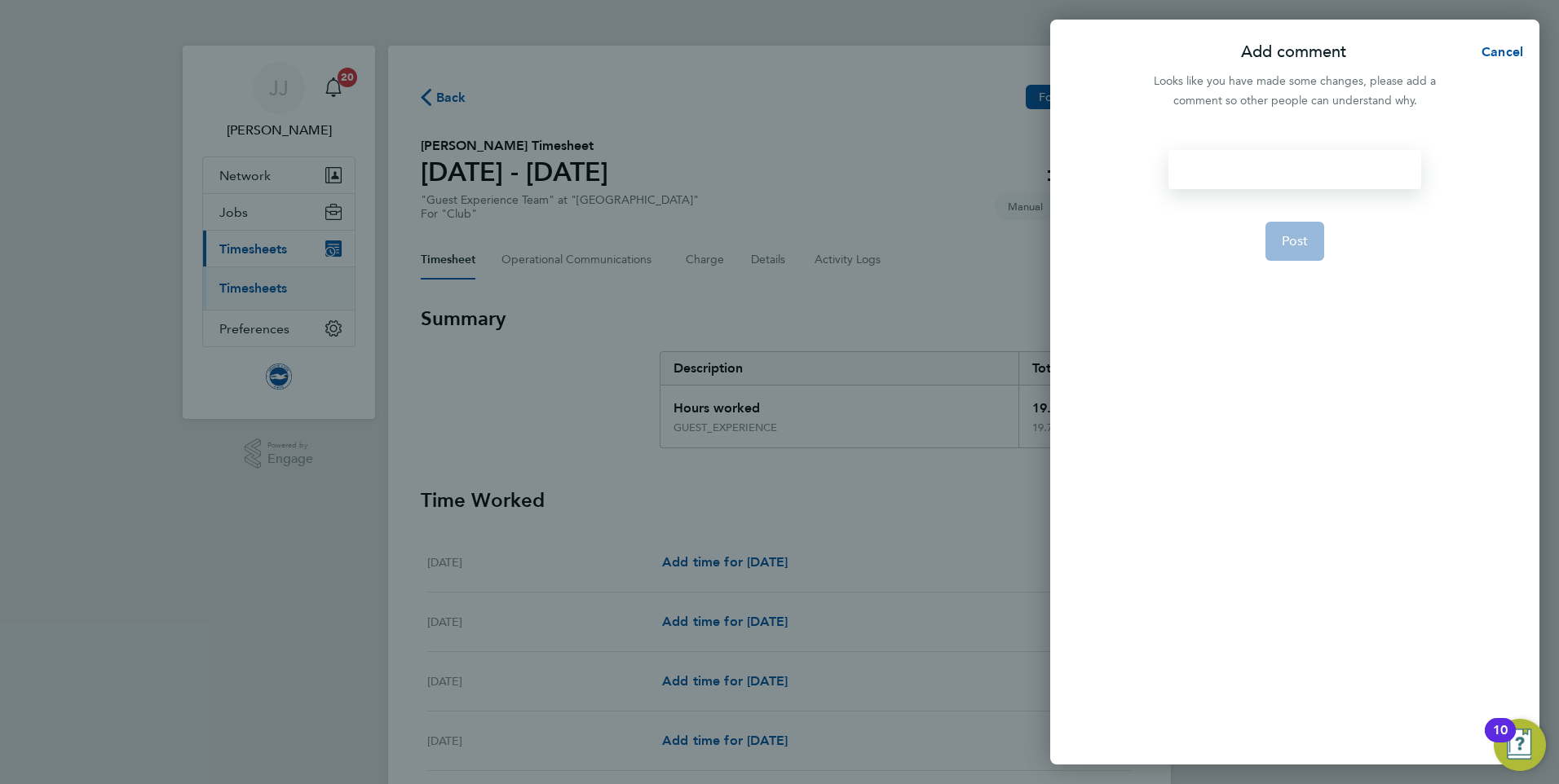
click at [1274, 172] on div at bounding box center [1294, 170] width 252 height 39
click at [1274, 176] on div at bounding box center [1294, 170] width 252 height 39
click at [1297, 250] on button "Post" at bounding box center [1295, 241] width 59 height 39
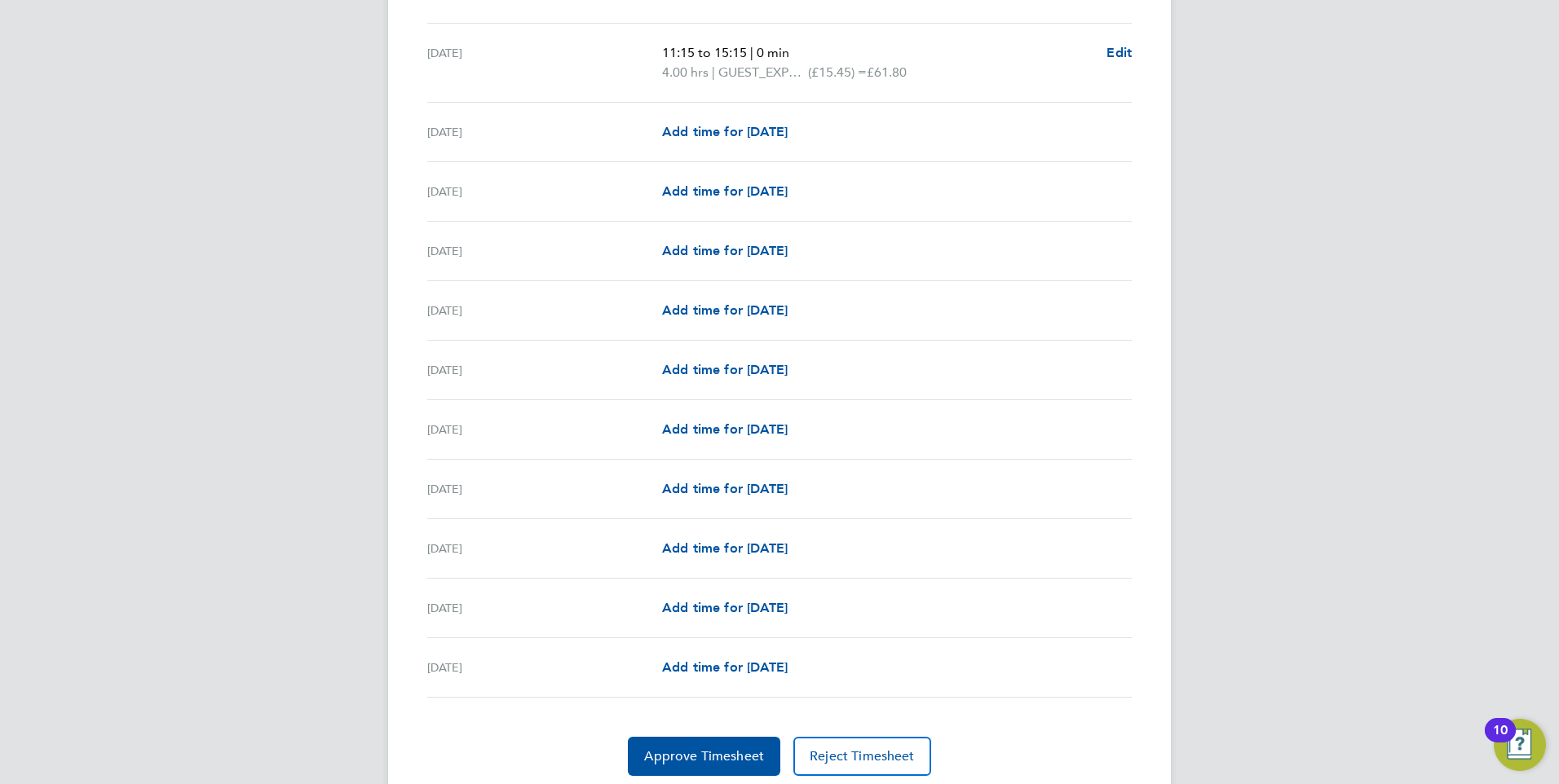
scroll to position [1736, 0]
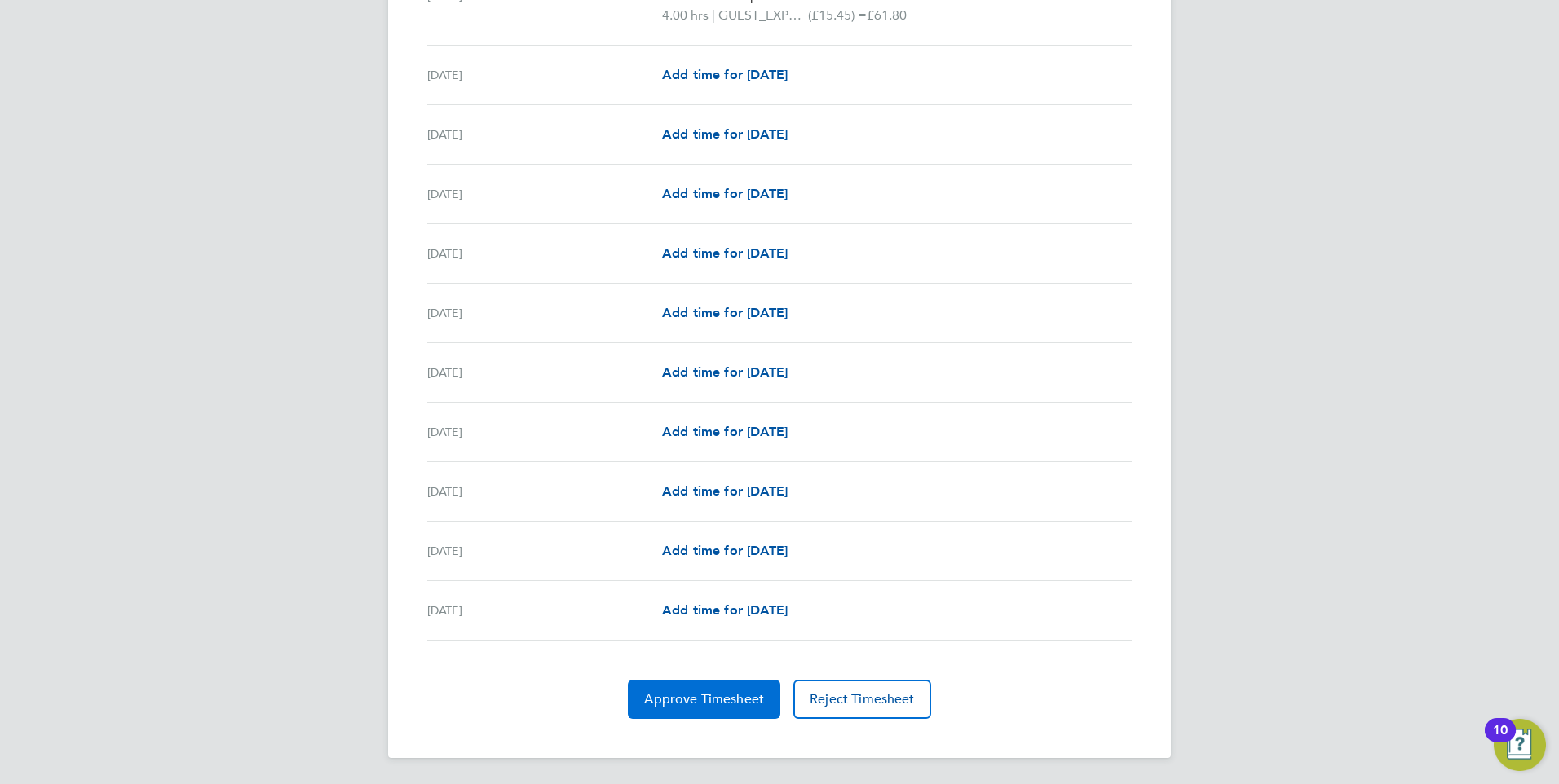
click at [681, 701] on span "Approve Timesheet" at bounding box center [703, 699] width 120 height 16
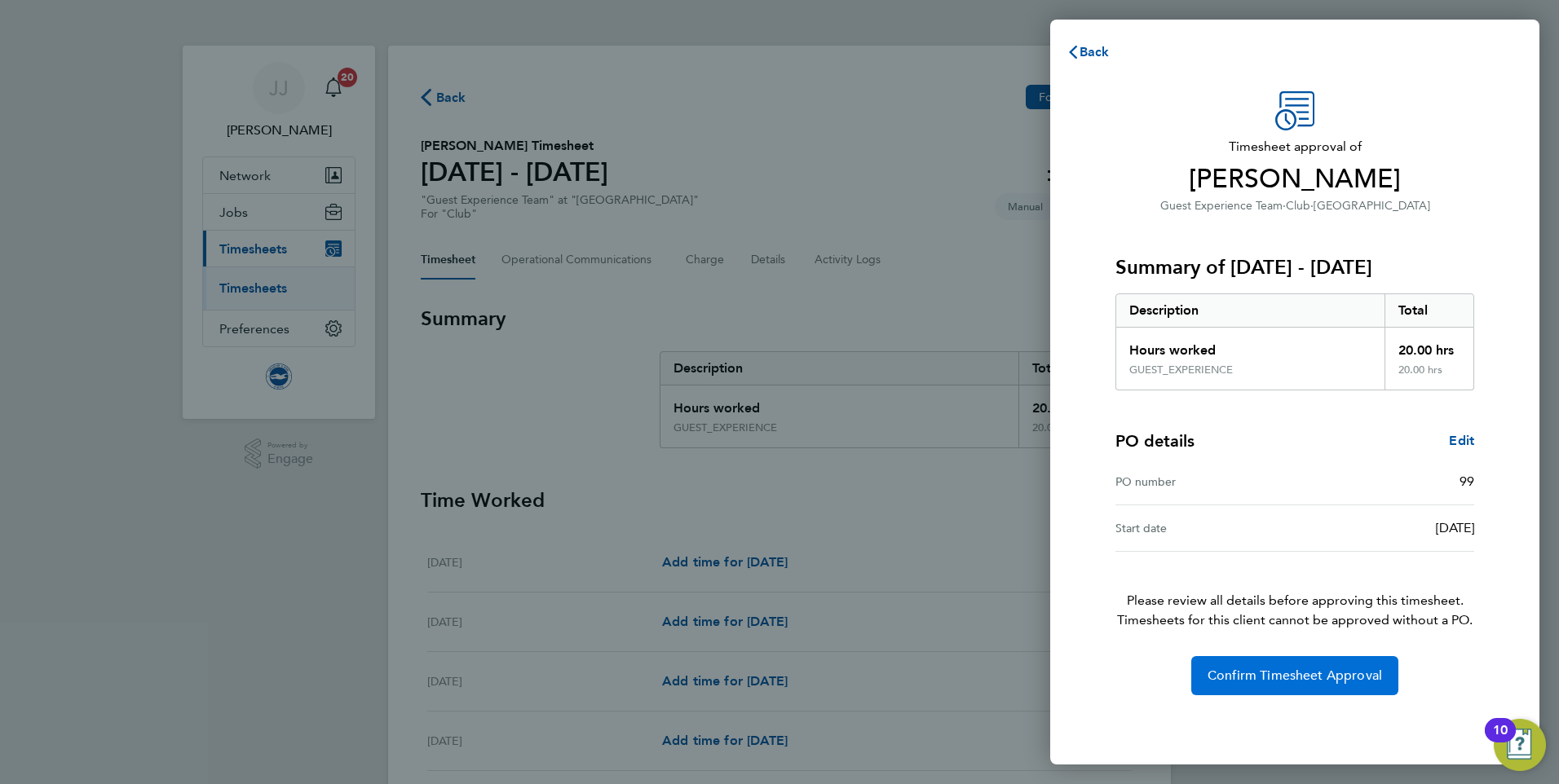
click at [1268, 675] on span "Confirm Timesheet Approval" at bounding box center [1294, 675] width 174 height 16
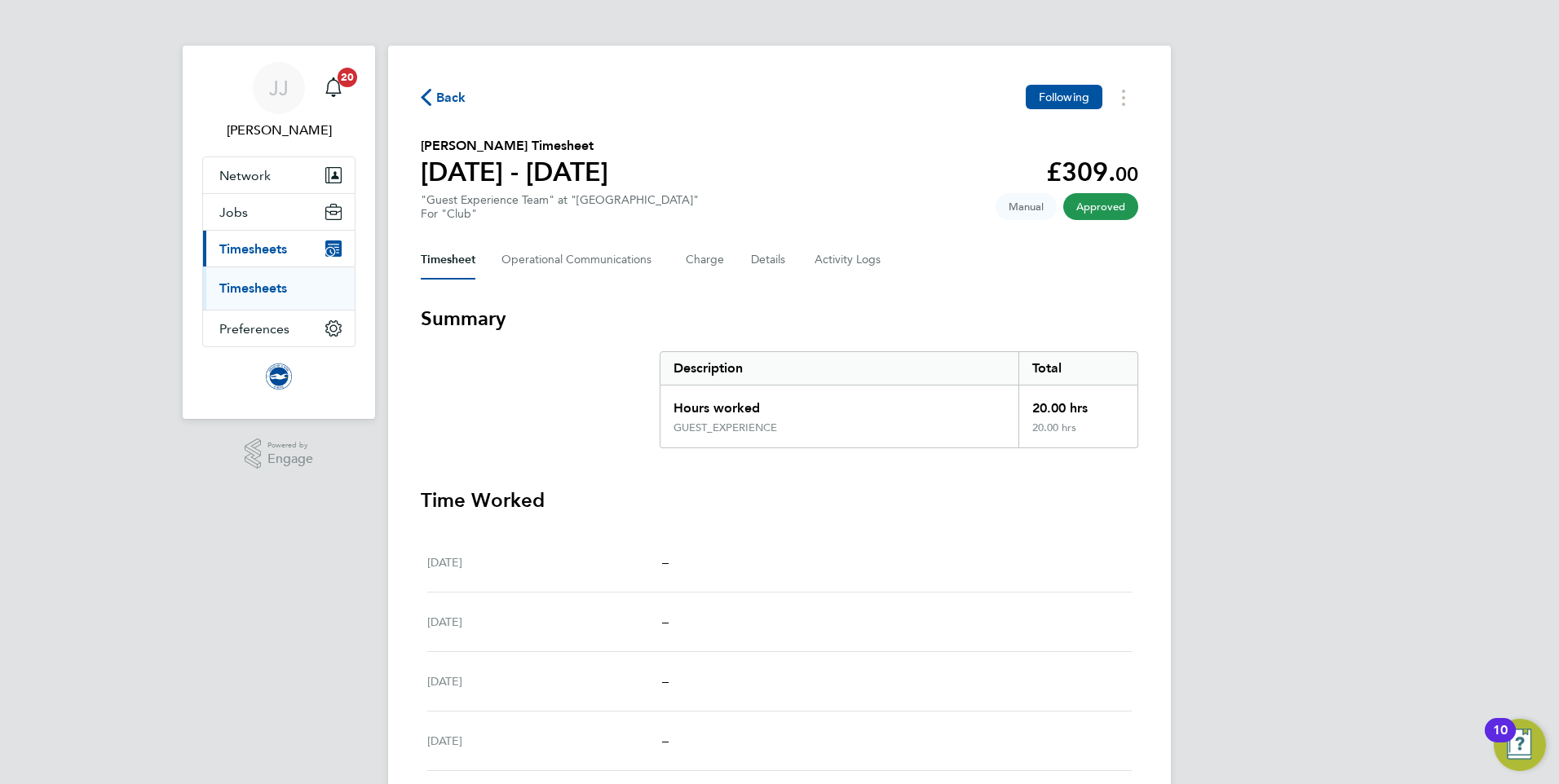
click at [440, 96] on span "Back" at bounding box center [451, 98] width 31 height 20
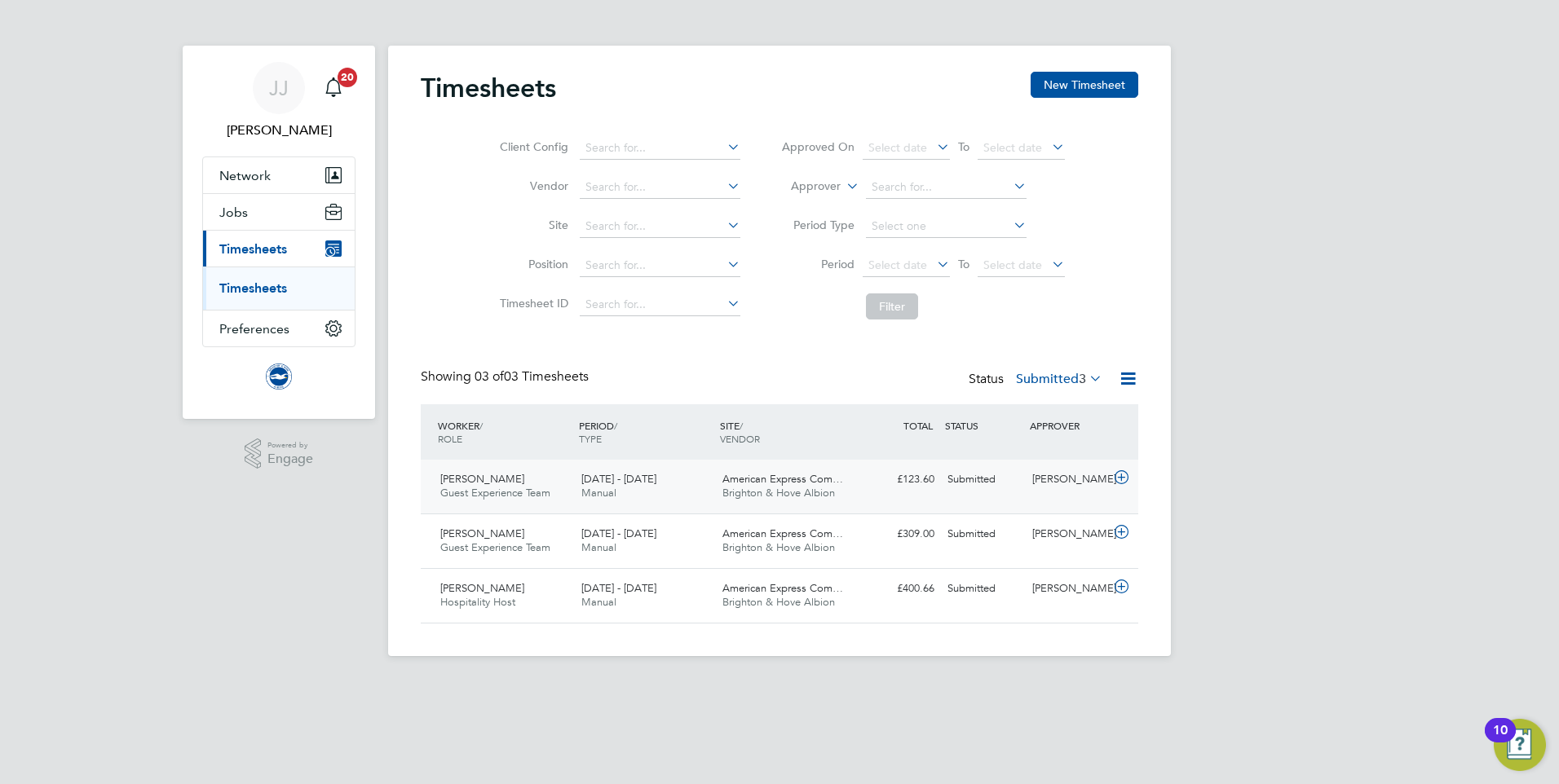
click at [603, 478] on span "[DATE] - [DATE]" at bounding box center [619, 479] width 75 height 14
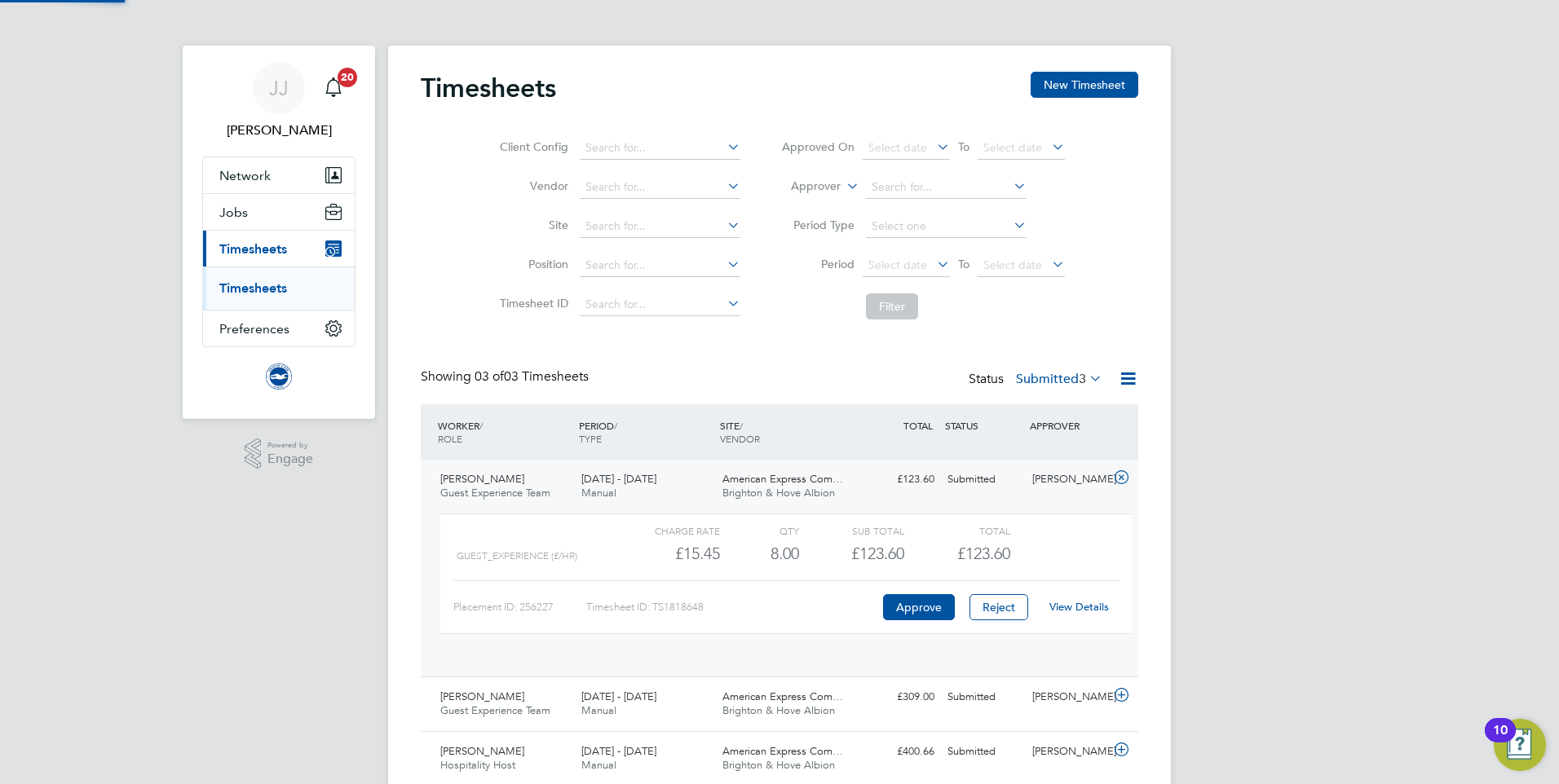
scroll to position [28, 159]
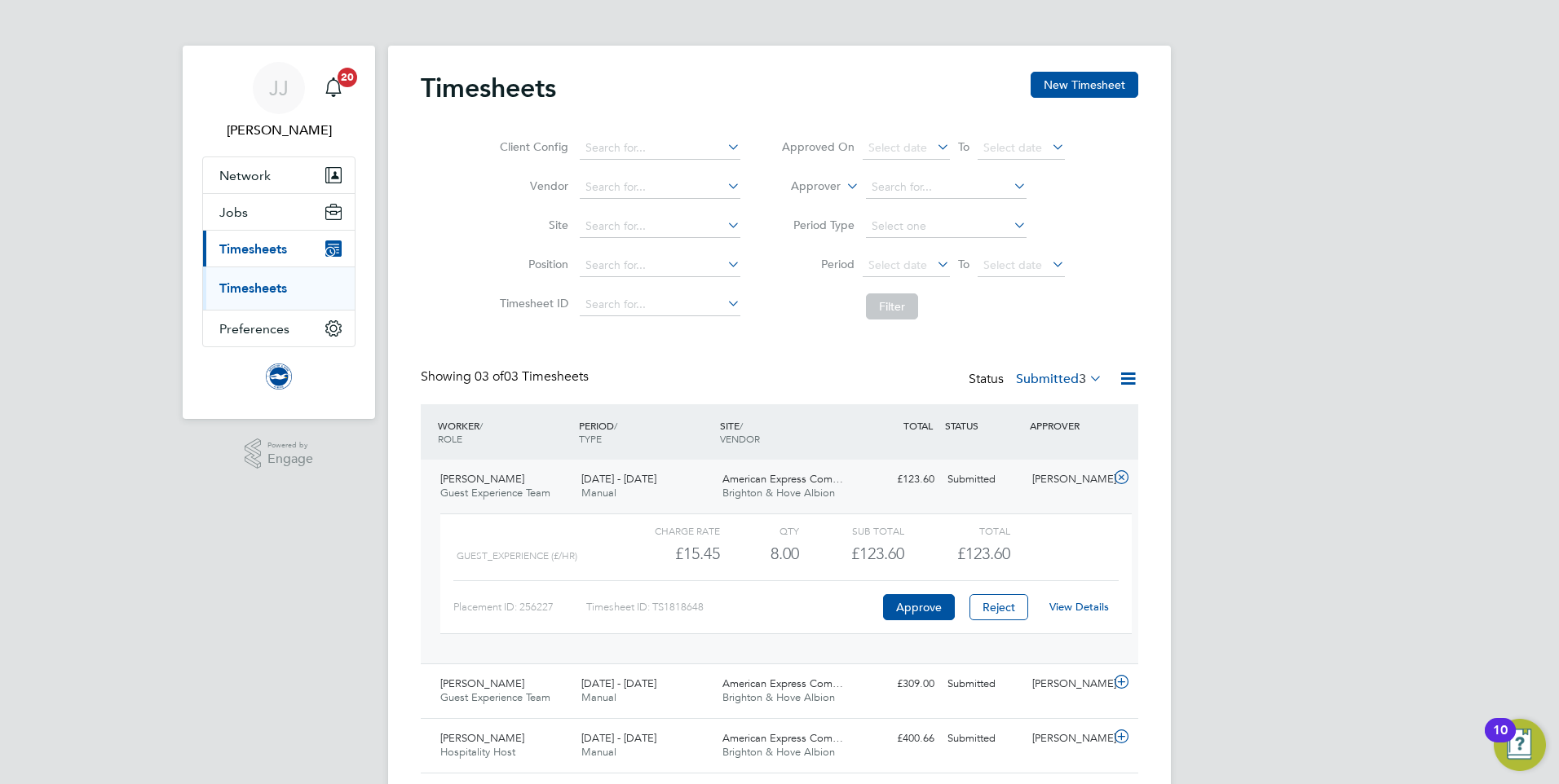
click at [1079, 612] on link "View Details" at bounding box center [1079, 606] width 59 height 14
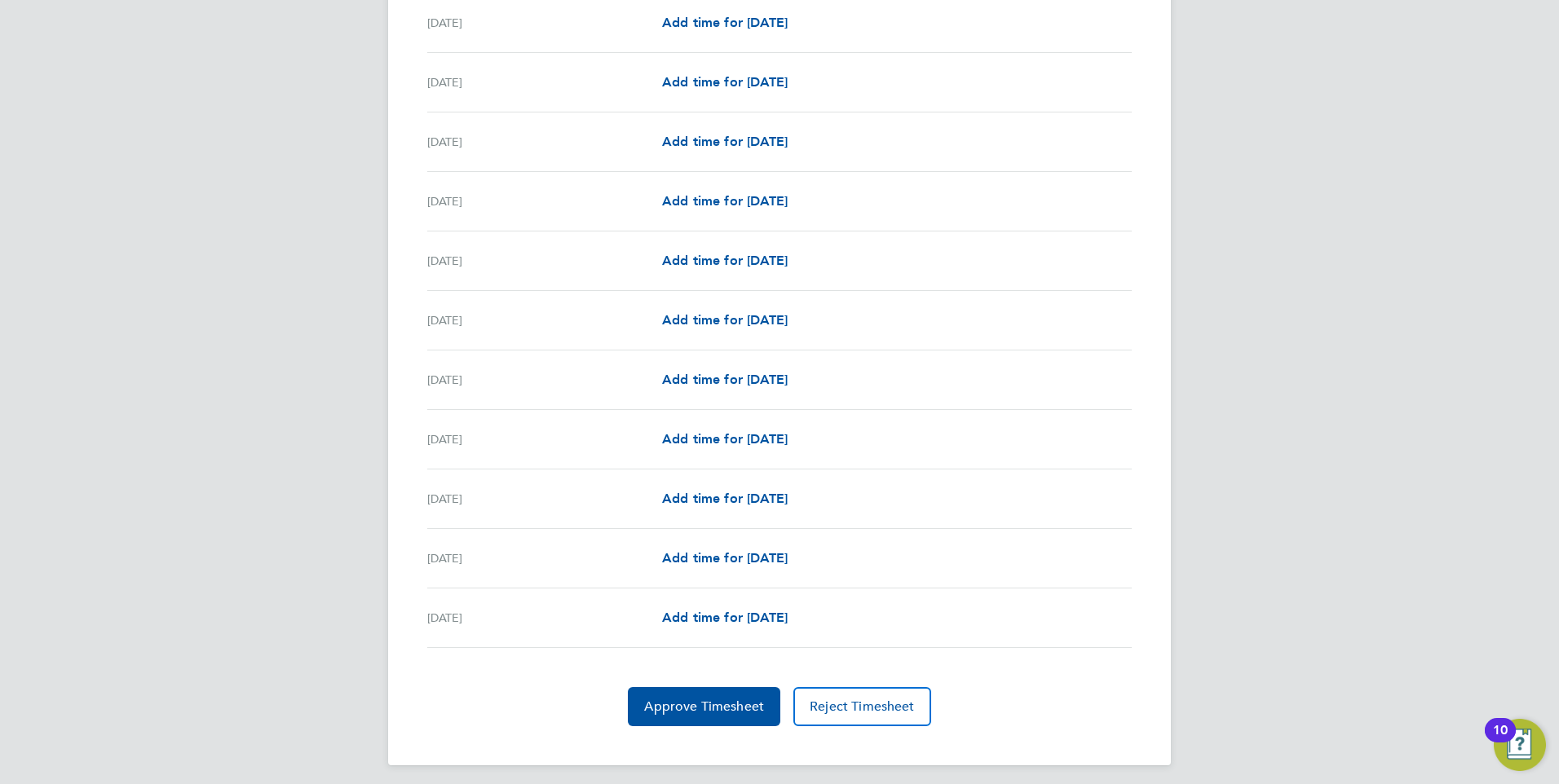
scroll to position [1697, 0]
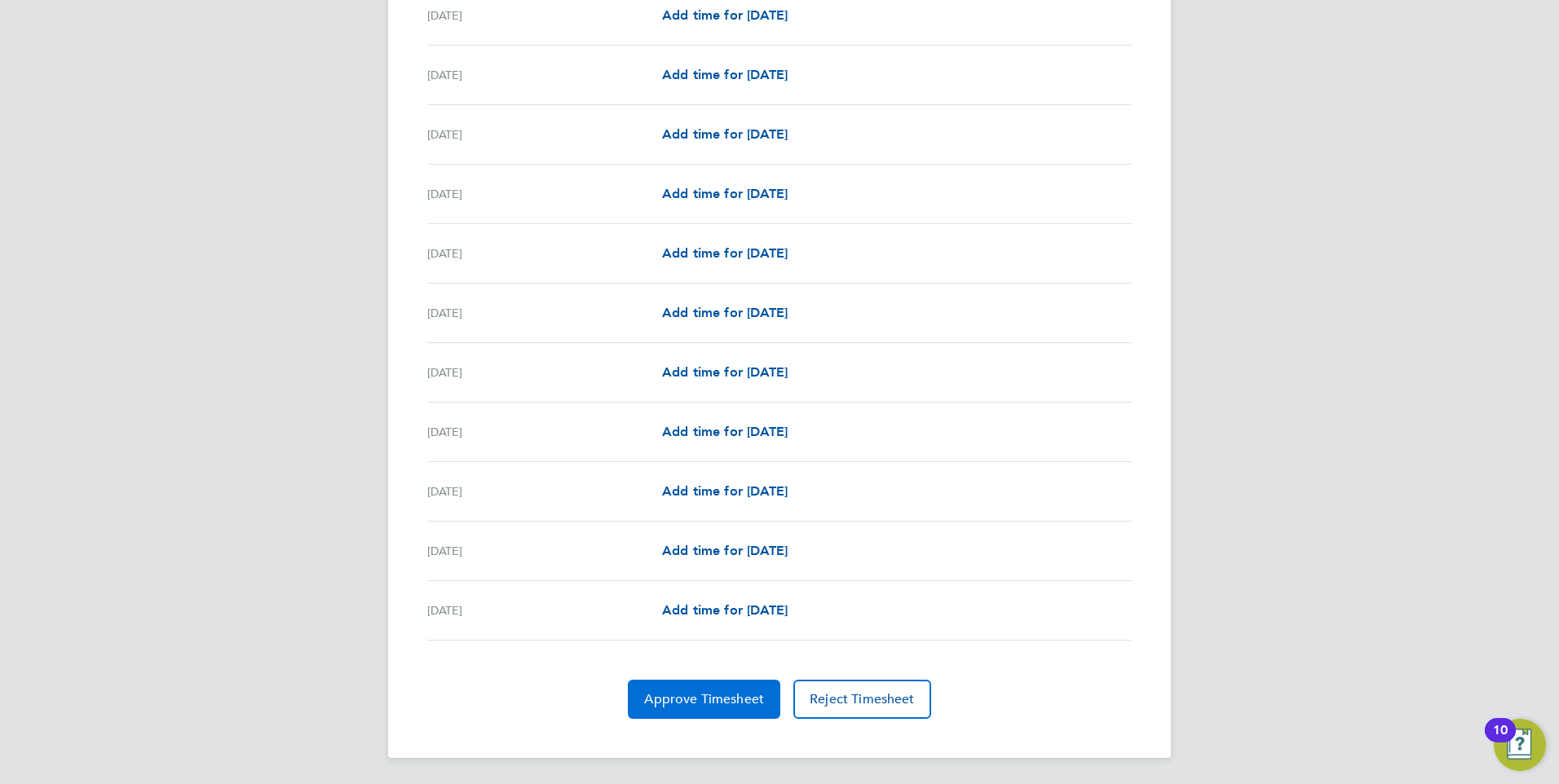
click at [688, 690] on button "Approve Timesheet" at bounding box center [703, 699] width 152 height 39
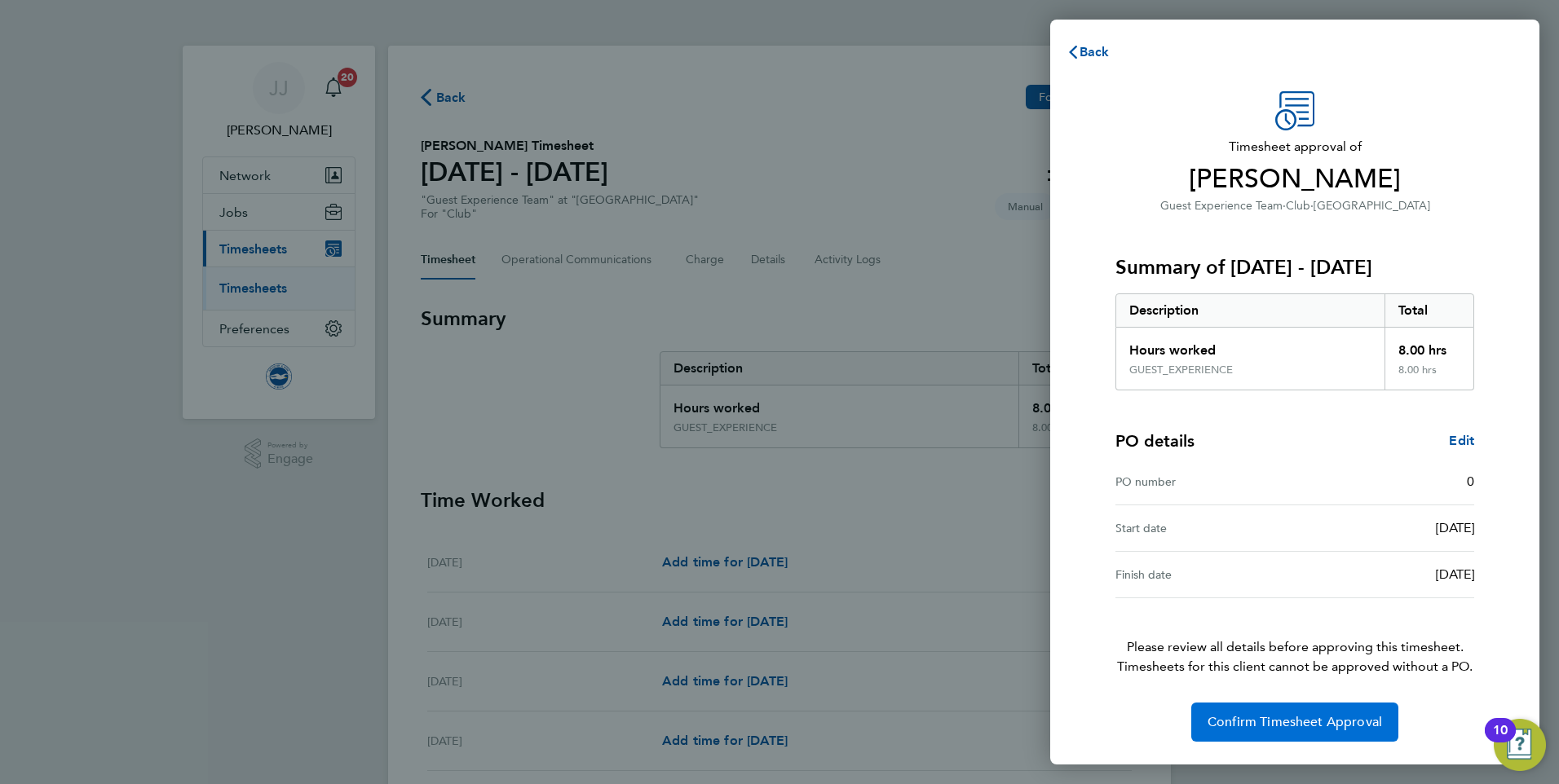
click at [1256, 716] on span "Confirm Timesheet Approval" at bounding box center [1294, 722] width 174 height 16
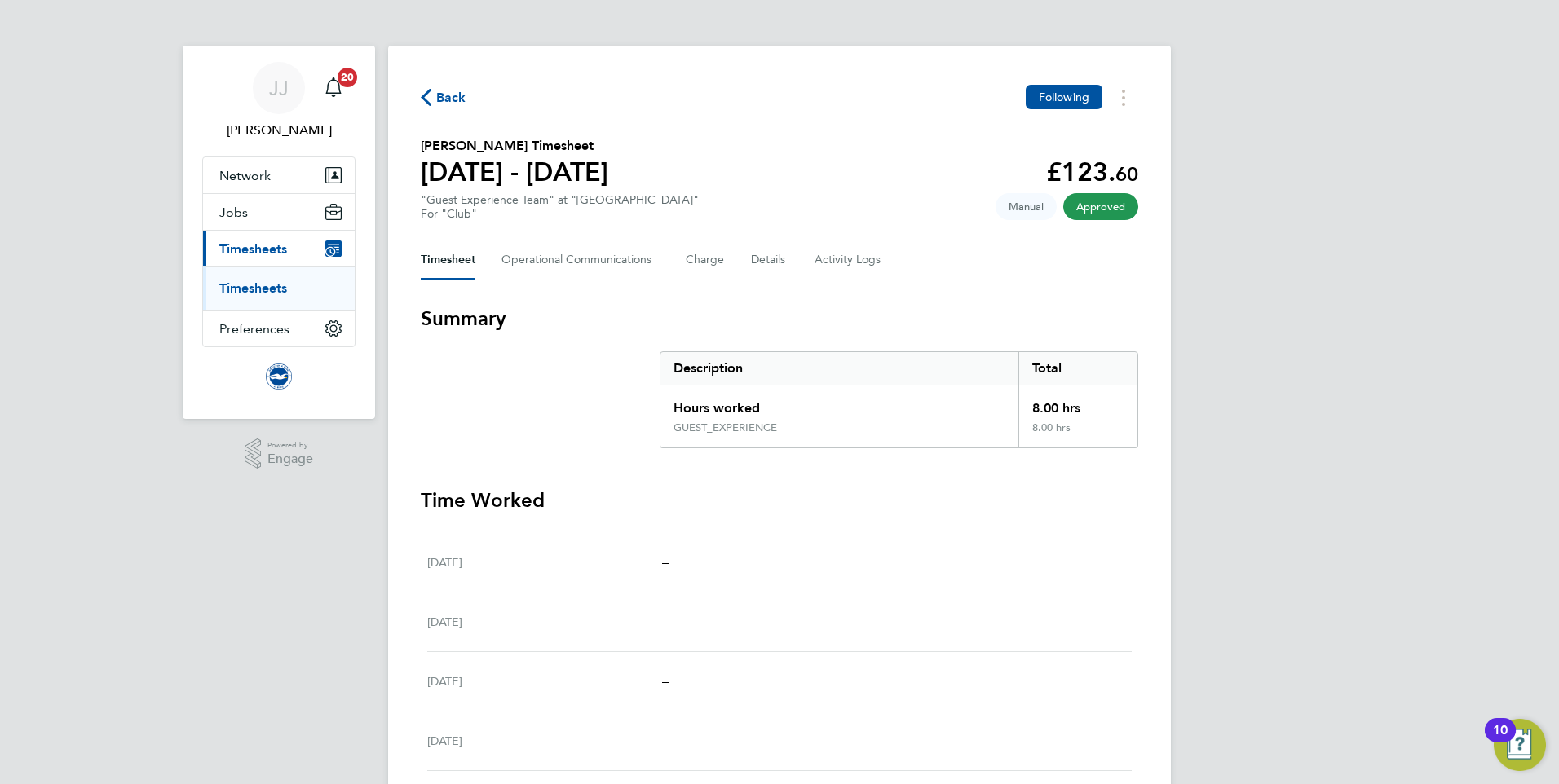
click at [441, 99] on span "Back" at bounding box center [451, 98] width 31 height 20
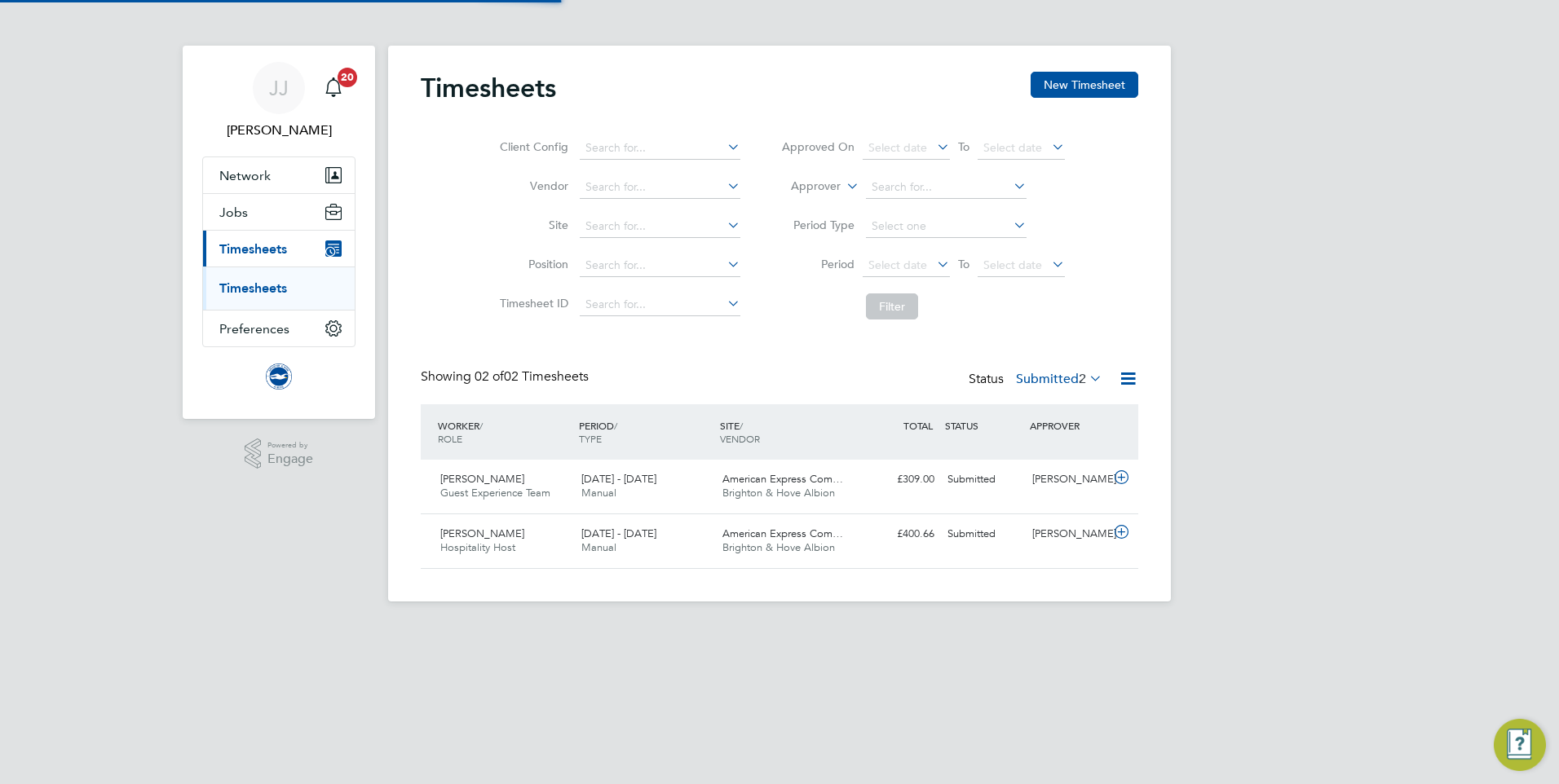
scroll to position [42, 142]
click at [918, 541] on div "£400.66 Submitted" at bounding box center [899, 534] width 85 height 27
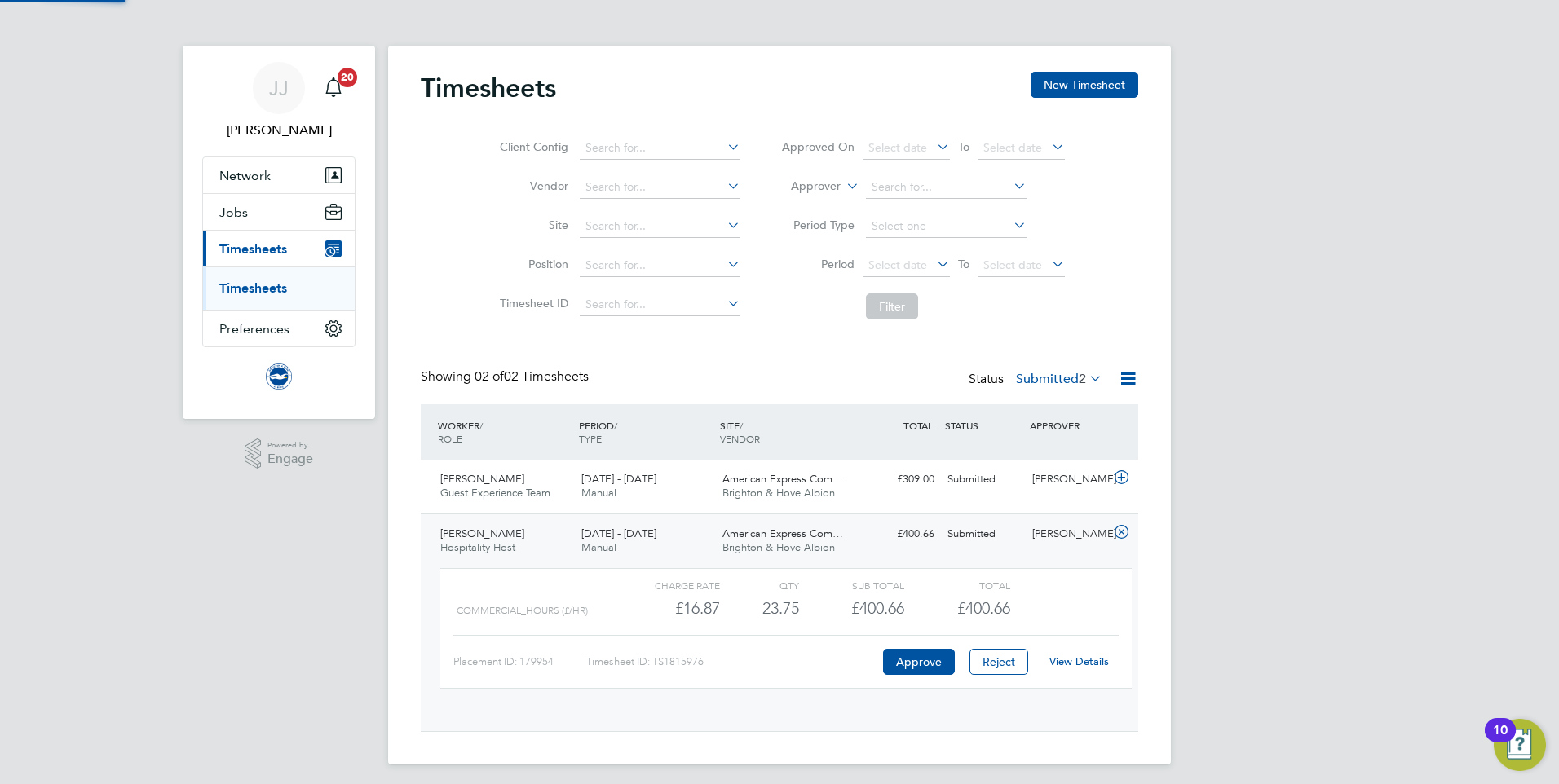
scroll to position [28, 159]
click at [1074, 657] on link "View Details" at bounding box center [1079, 662] width 59 height 14
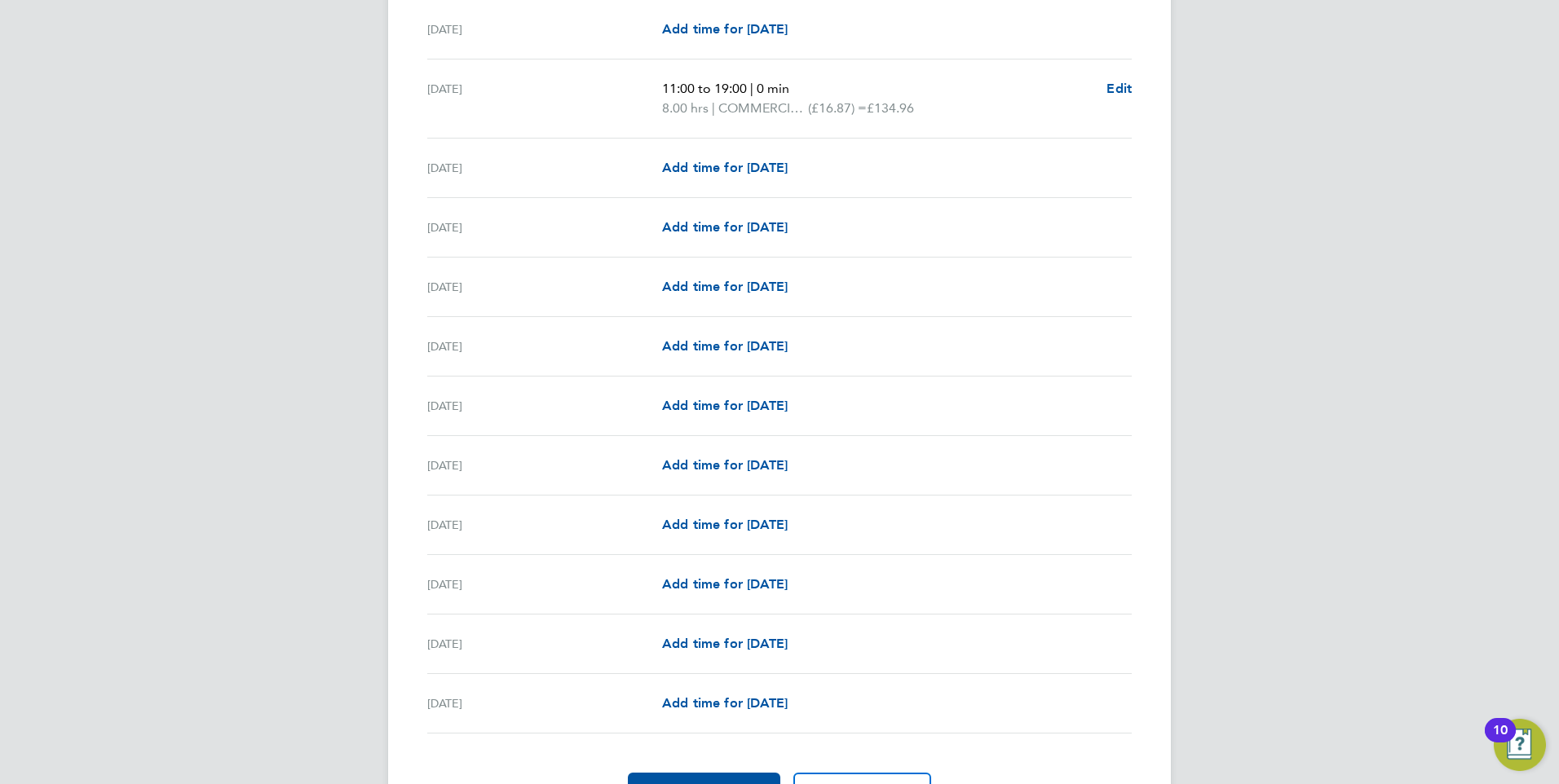
scroll to position [1736, 0]
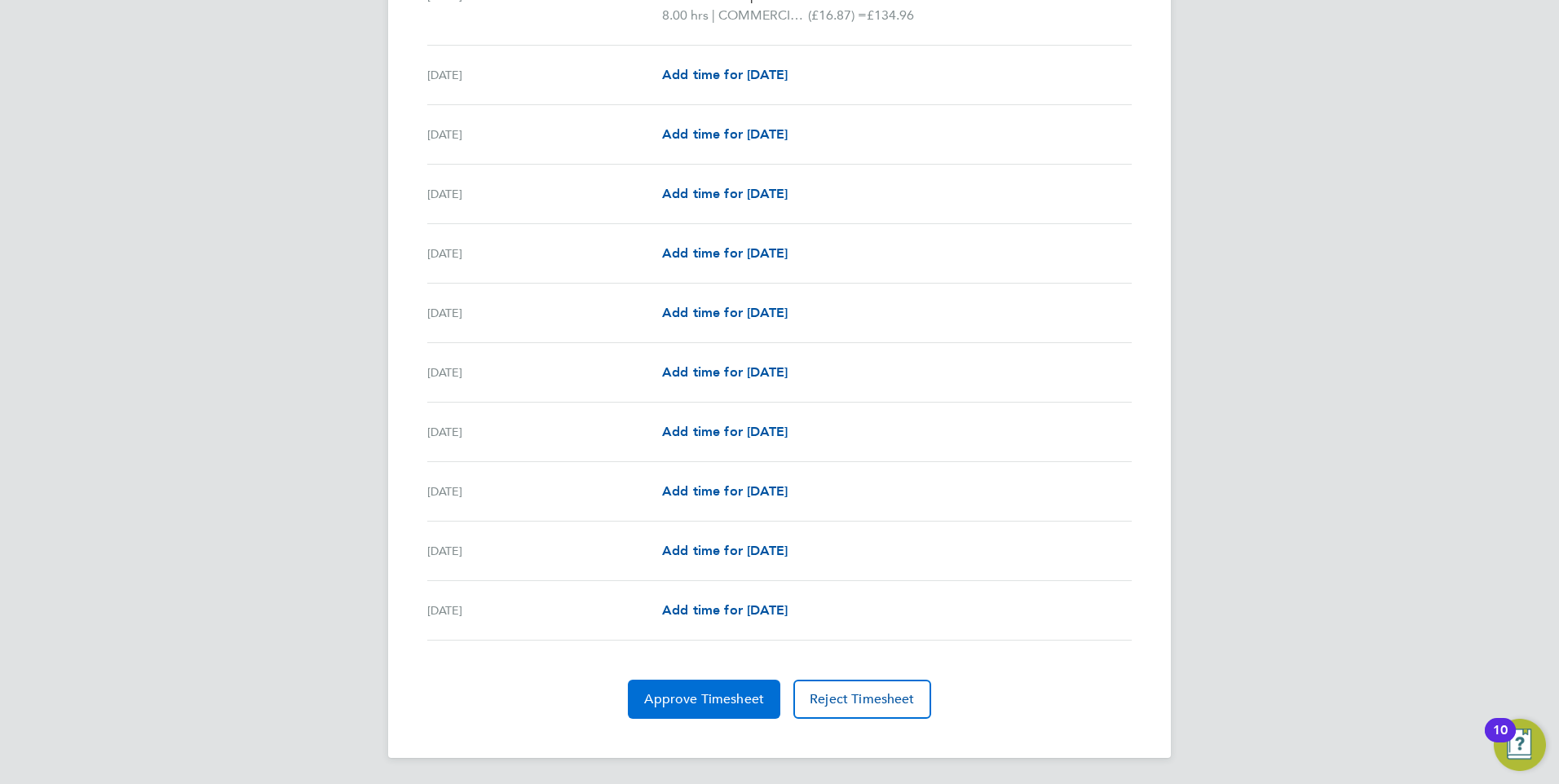
click at [663, 704] on span "Approve Timesheet" at bounding box center [703, 699] width 120 height 16
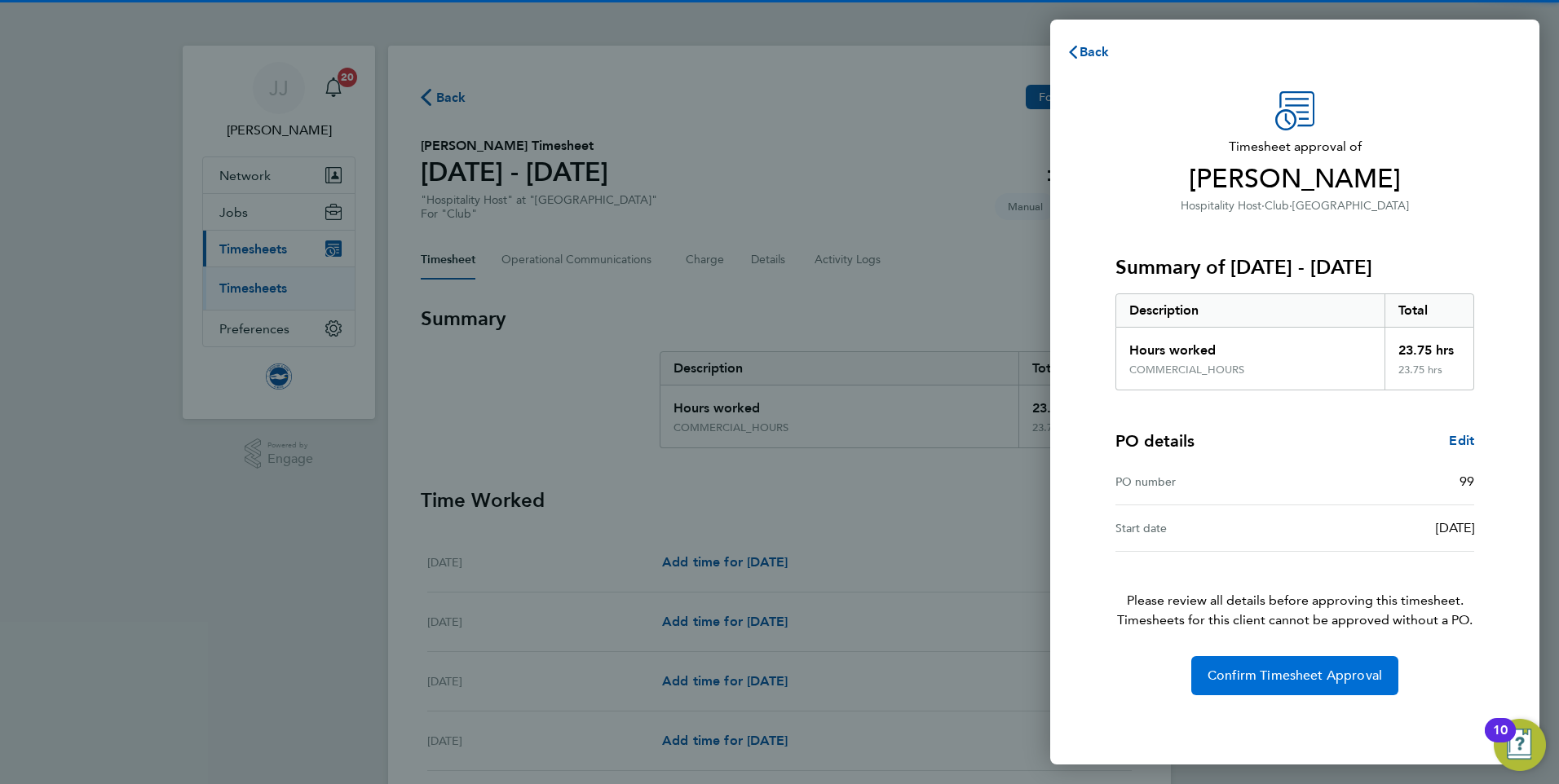
click at [1297, 691] on button "Confirm Timesheet Approval" at bounding box center [1295, 675] width 207 height 39
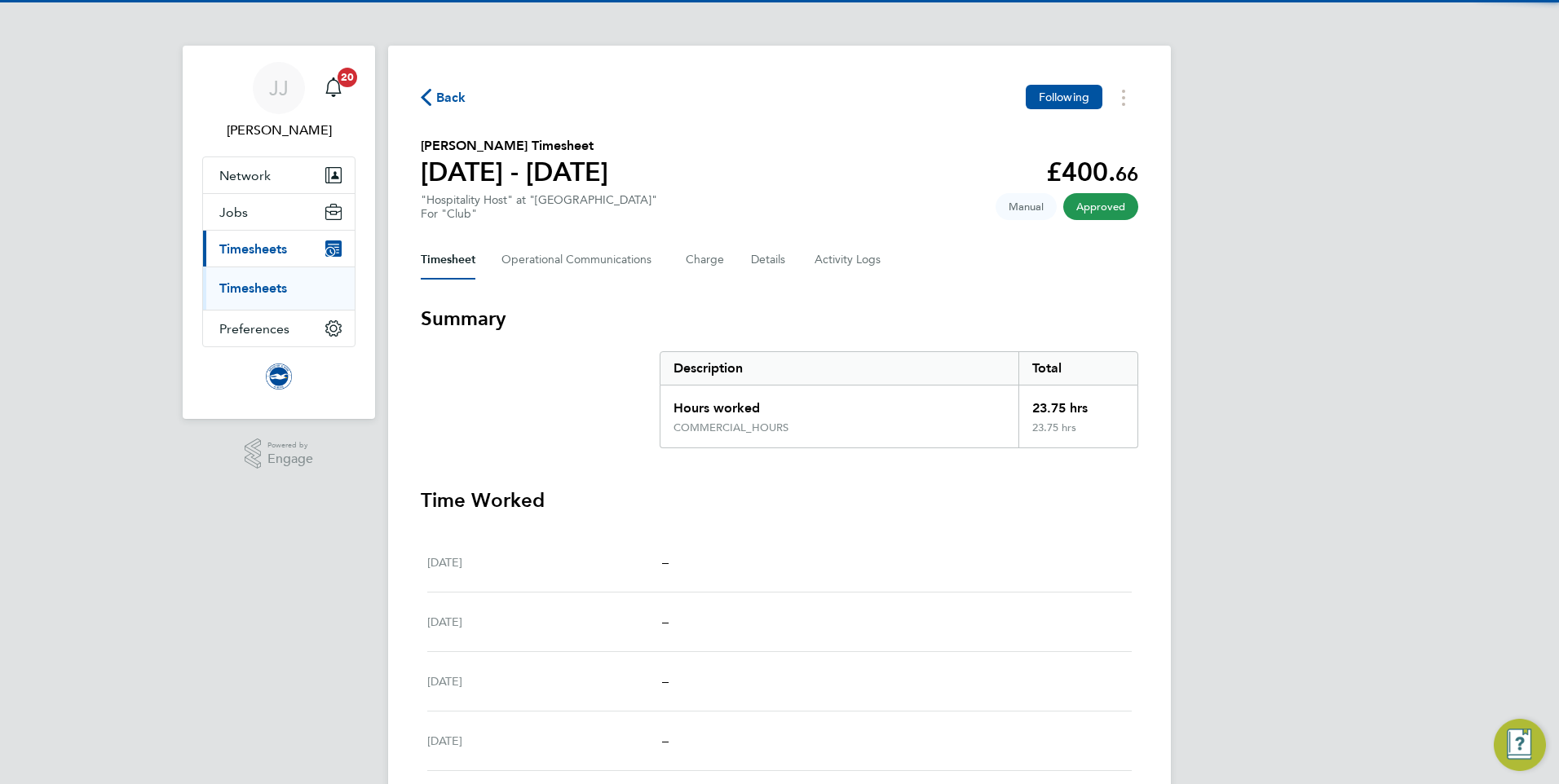
click at [452, 98] on span "Back" at bounding box center [451, 98] width 31 height 20
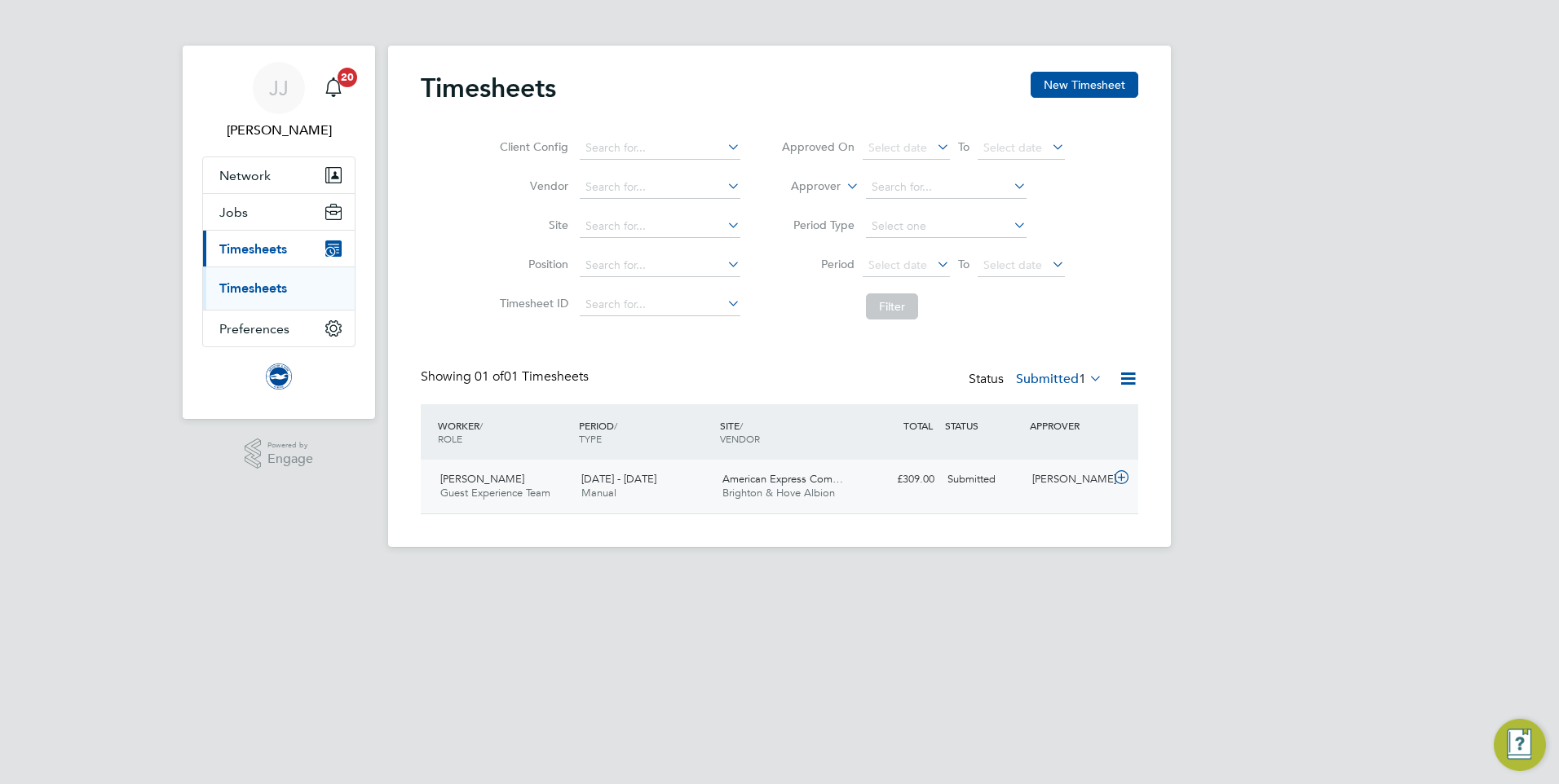
scroll to position [42, 142]
click at [1122, 476] on icon at bounding box center [1121, 477] width 20 height 13
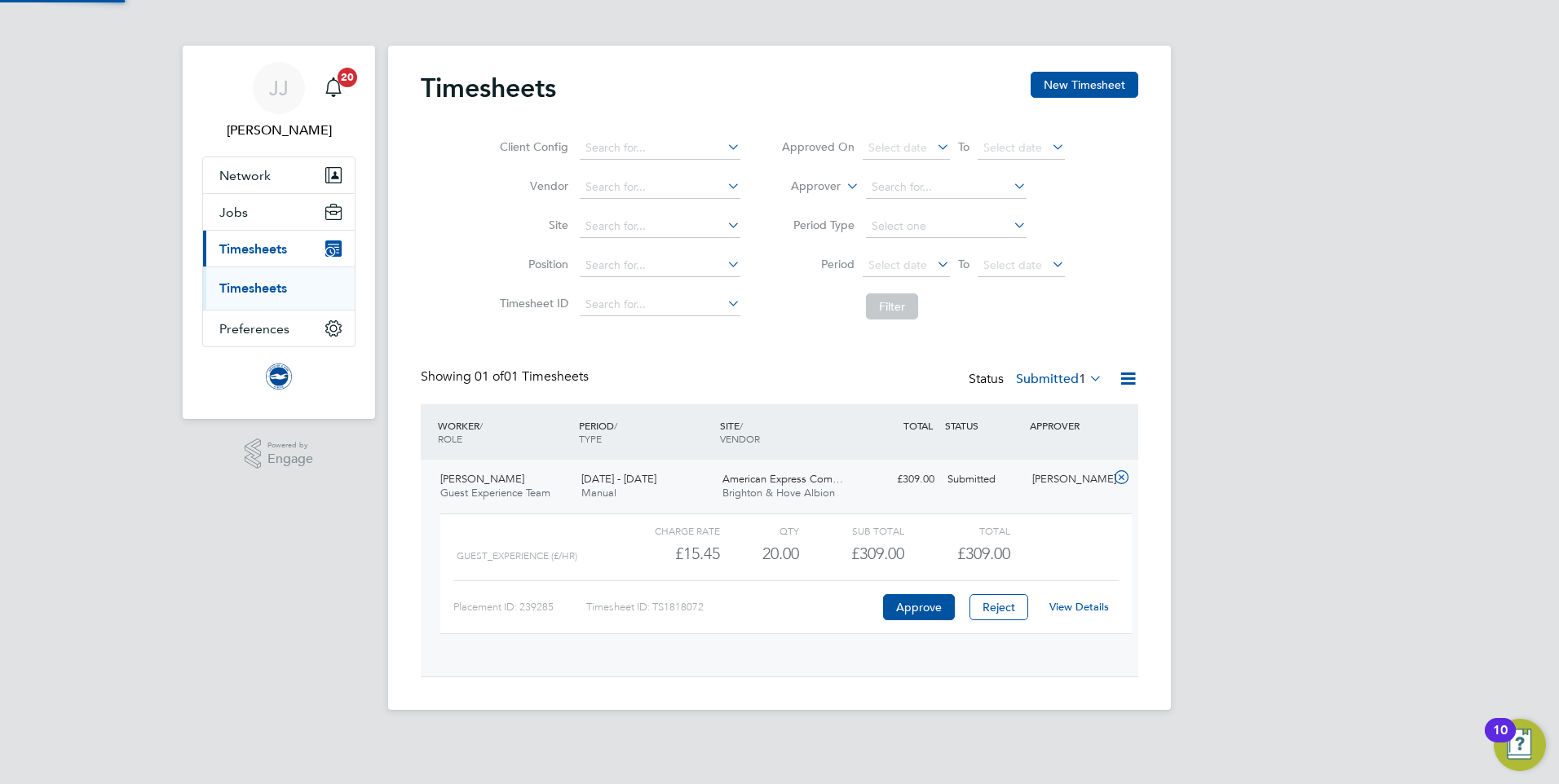
scroll to position [28, 159]
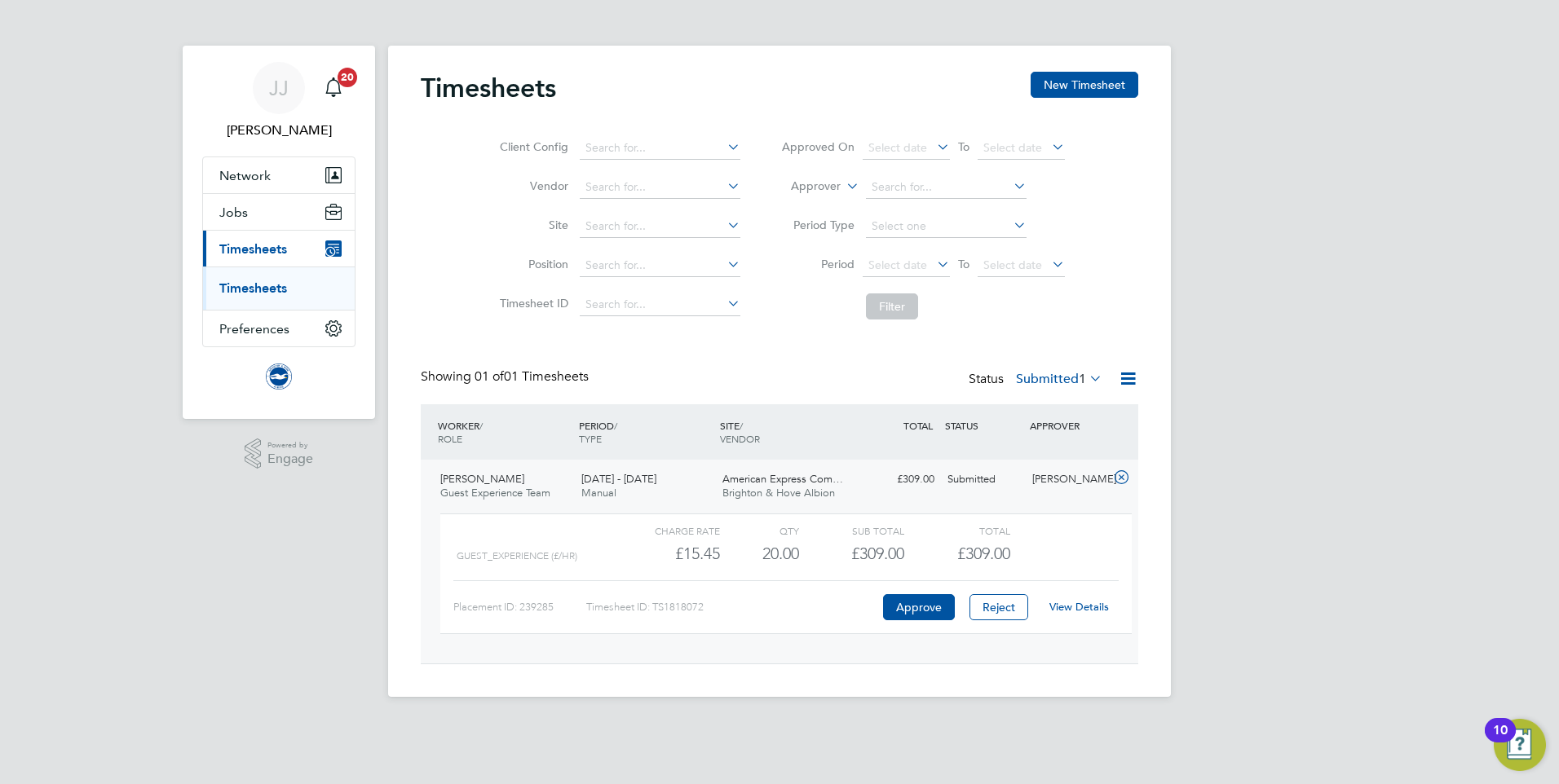
click at [1080, 609] on link "View Details" at bounding box center [1079, 606] width 59 height 14
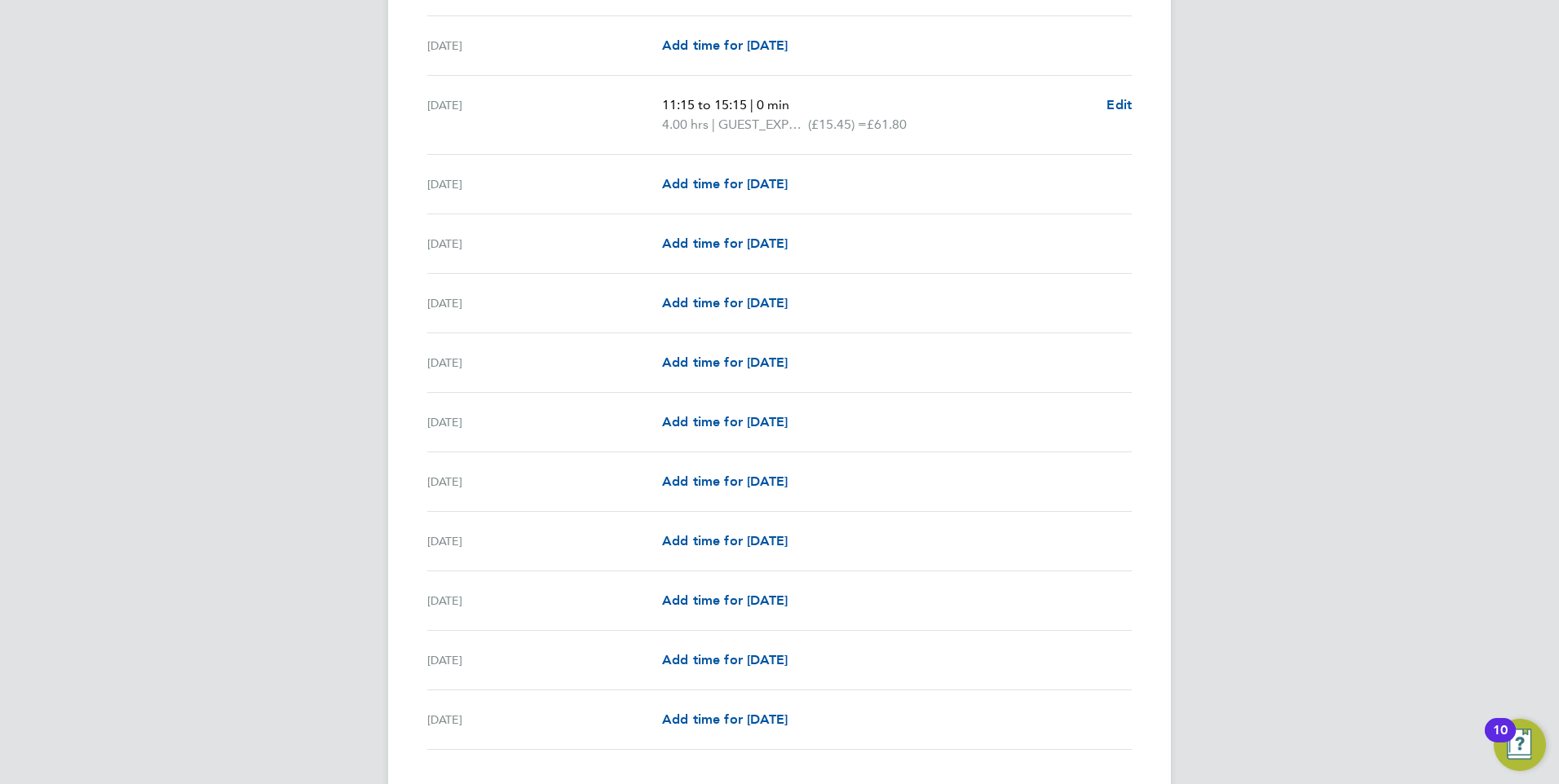
scroll to position [1736, 0]
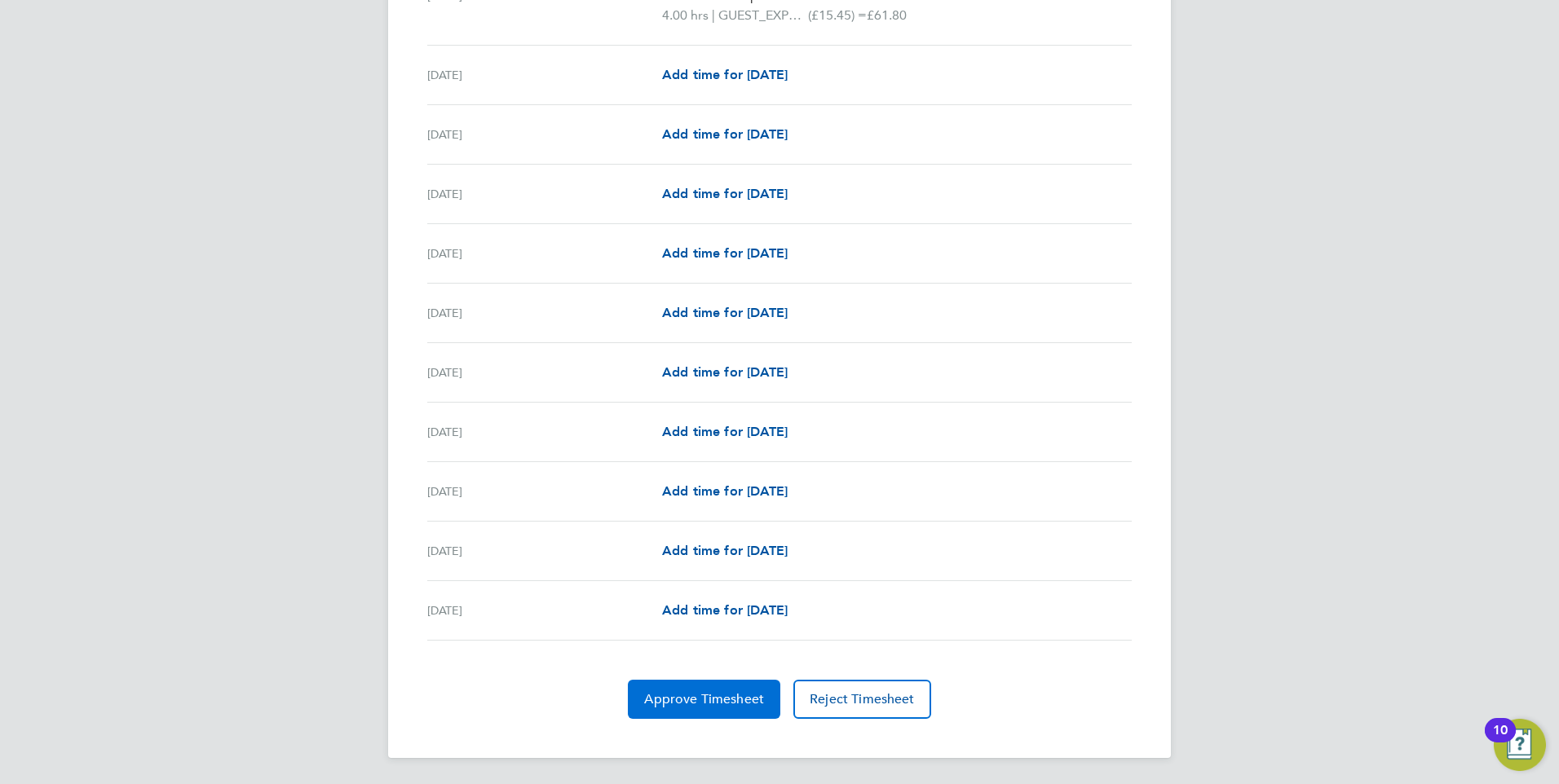
click at [702, 700] on span "Approve Timesheet" at bounding box center [703, 699] width 120 height 16
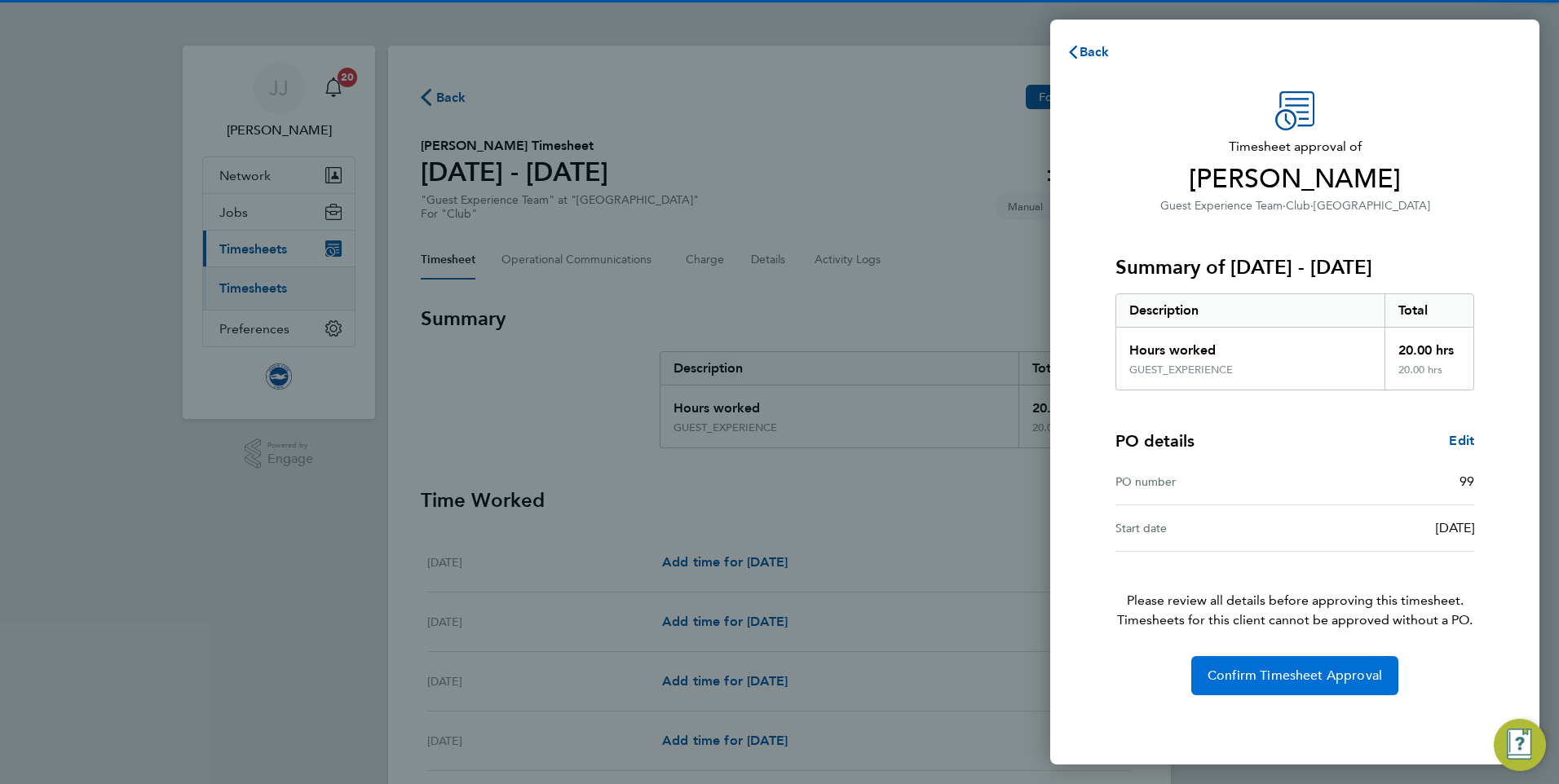
click at [1338, 676] on span "Confirm Timesheet Approval" at bounding box center [1294, 675] width 174 height 16
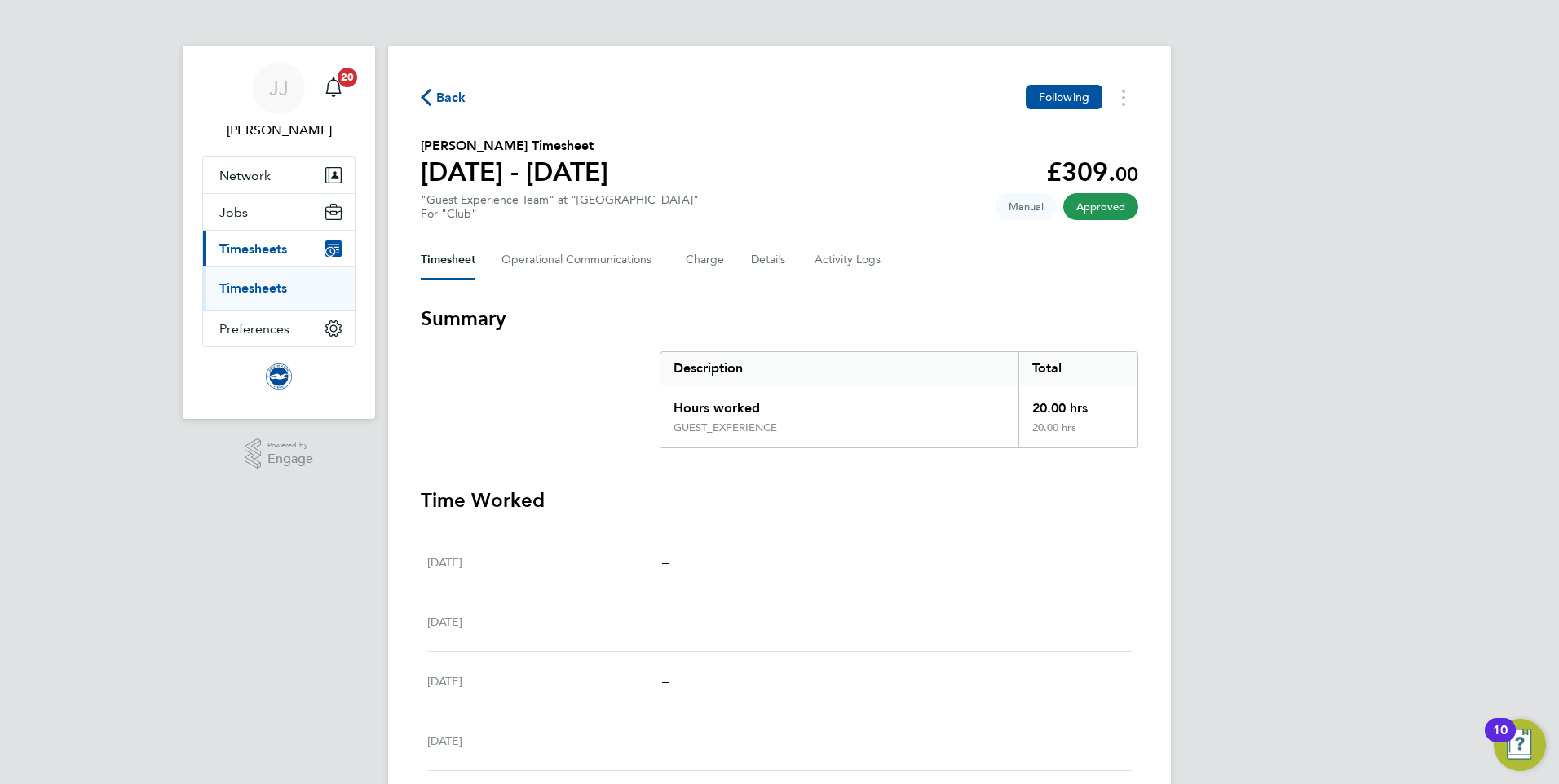
click at [457, 91] on span "Back" at bounding box center [451, 98] width 31 height 20
